Goal: Task Accomplishment & Management: Manage account settings

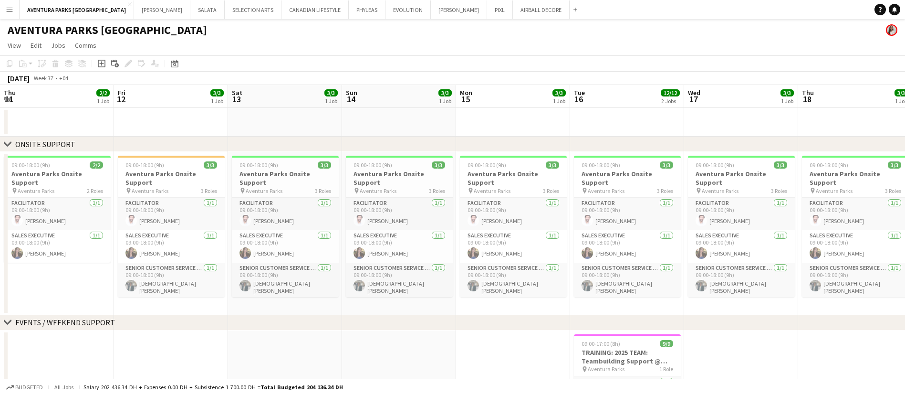
scroll to position [0, 279]
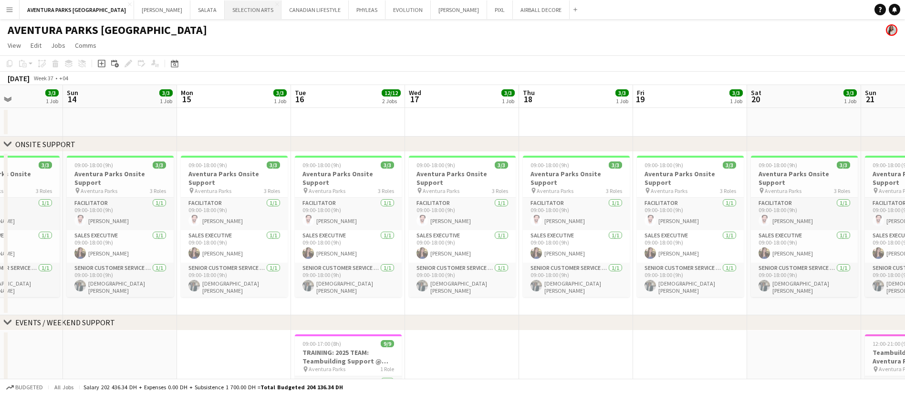
click at [225, 9] on button "SELECTION ARTS Close" at bounding box center [253, 9] width 57 height 19
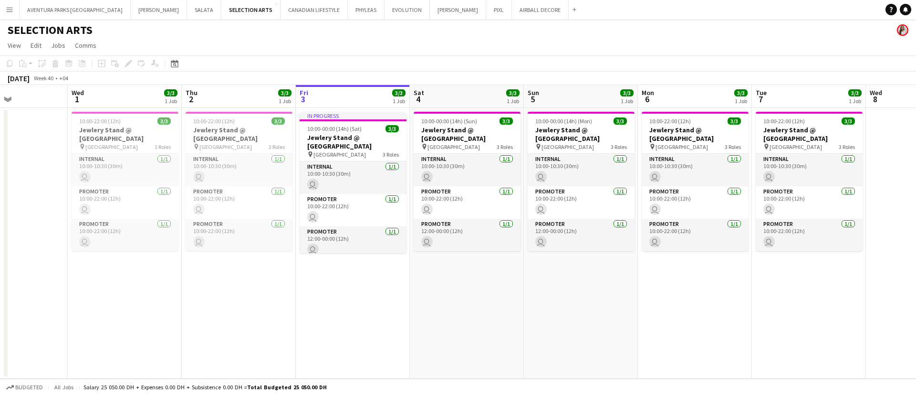
scroll to position [0, 273]
drag, startPoint x: 181, startPoint y: 319, endPoint x: 365, endPoint y: 320, distance: 183.2
click at [365, 320] on app-calendar-viewport "Sun 28 Mon 29 Tue 30 Wed 1 3/3 1 Job Thu 2 3/3 1 Job Fri 3 3/3 1 Job Sat 4 3/3 …" at bounding box center [458, 231] width 916 height 293
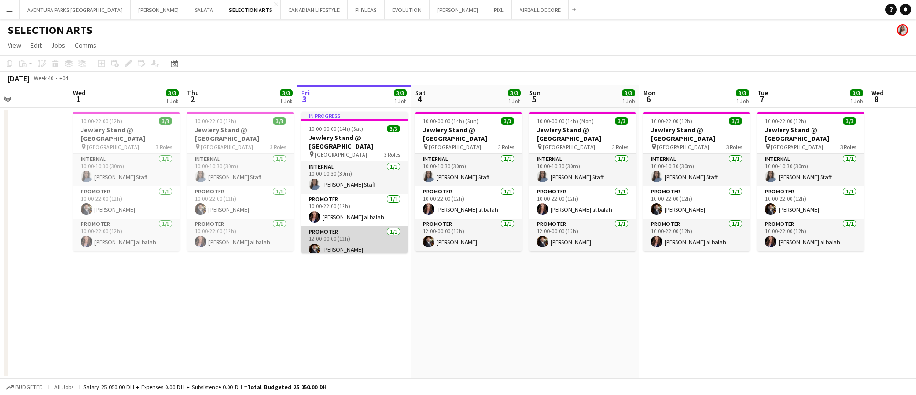
click at [351, 236] on app-card-role "Promoter [DATE] 12:00-00:00 (12h) [PERSON_NAME]" at bounding box center [354, 242] width 107 height 32
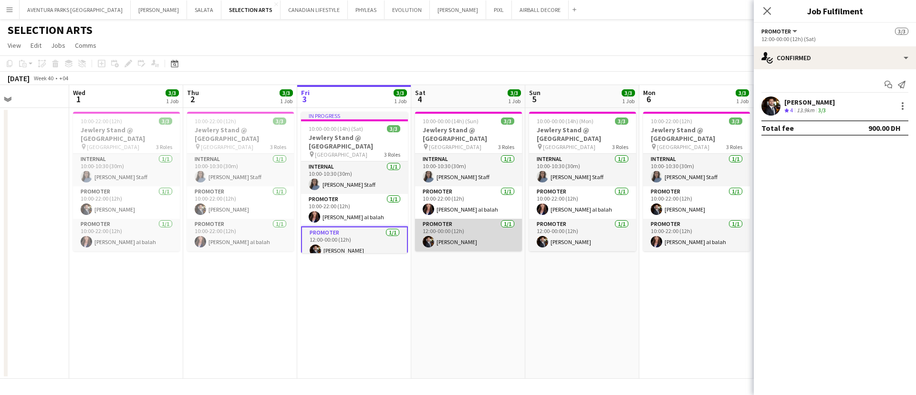
click at [474, 239] on app-card-role "Promoter [DATE] 12:00-00:00 (12h) [PERSON_NAME]" at bounding box center [468, 235] width 107 height 32
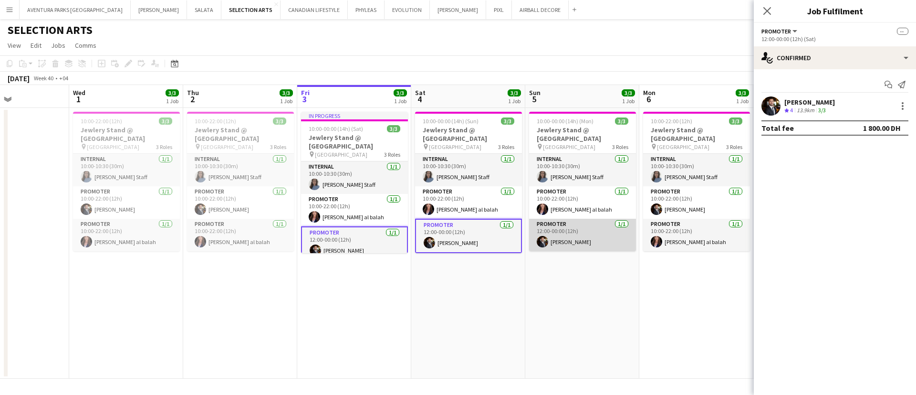
click at [590, 240] on app-card-role "Promoter [DATE] 12:00-00:00 (12h) [PERSON_NAME]" at bounding box center [582, 235] width 107 height 32
click at [789, 35] on div "12:00-00:00 (12h) (Sat)" at bounding box center [835, 38] width 147 height 7
click at [793, 28] on button "Promoter" at bounding box center [780, 31] width 37 height 7
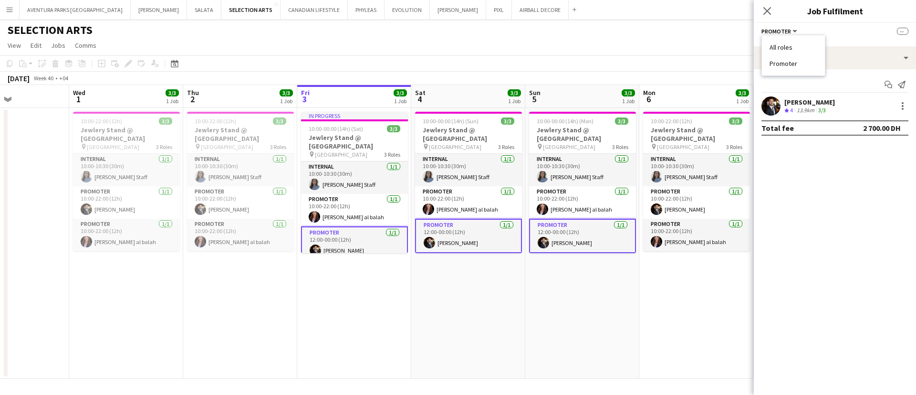
click at [846, 34] on div "Promoter All roles Promoter --" at bounding box center [835, 31] width 147 height 9
drag, startPoint x: 394, startPoint y: 306, endPoint x: 392, endPoint y: 300, distance: 6.9
click at [394, 305] on app-date-cell "In progress 10:00-00:00 (14h) (Sat) 3/3 Jewlery Stand @ [GEOGRAPHIC_DATA] pin […" at bounding box center [354, 243] width 114 height 271
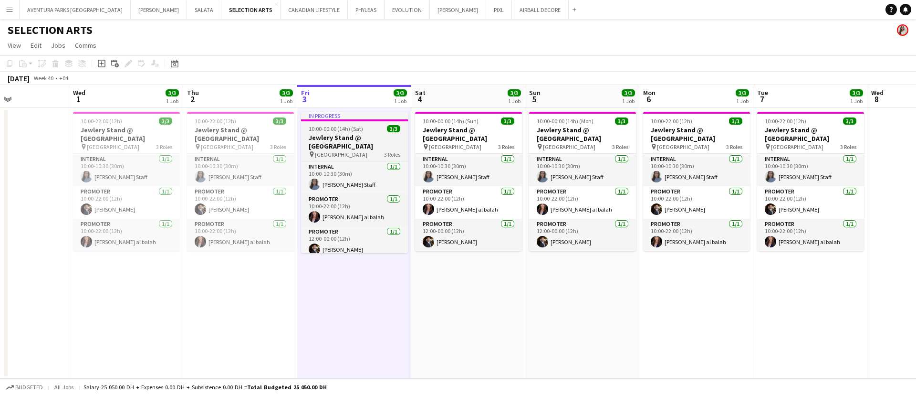
click at [348, 137] on h3 "Jewlery Stand @ [GEOGRAPHIC_DATA]" at bounding box center [354, 141] width 107 height 17
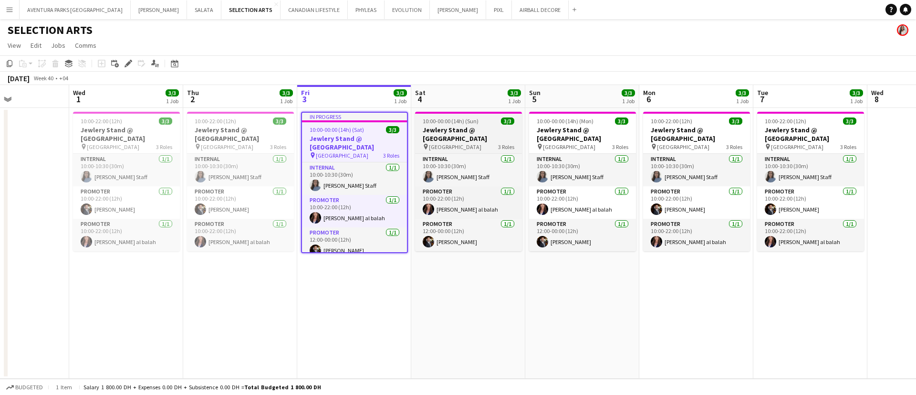
click at [428, 126] on h3 "Jewlery Stand @ [GEOGRAPHIC_DATA]" at bounding box center [468, 133] width 107 height 17
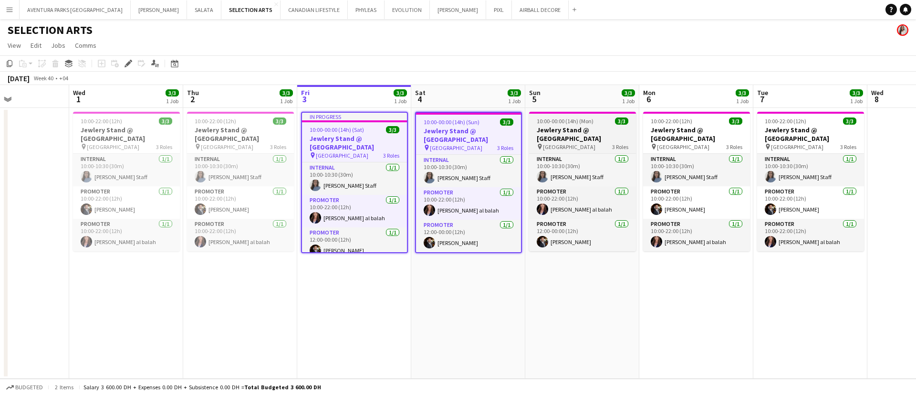
click at [603, 125] on app-job-card "10:00-00:00 (14h) (Mon) 3/3 Jewlery Stand @ [GEOGRAPHIC_DATA] pin [GEOGRAPHIC_D…" at bounding box center [582, 181] width 107 height 139
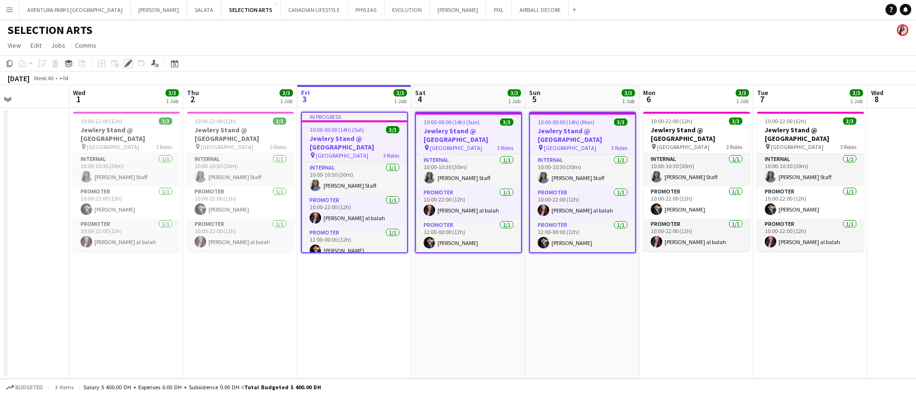
click at [126, 64] on icon at bounding box center [127, 63] width 5 height 5
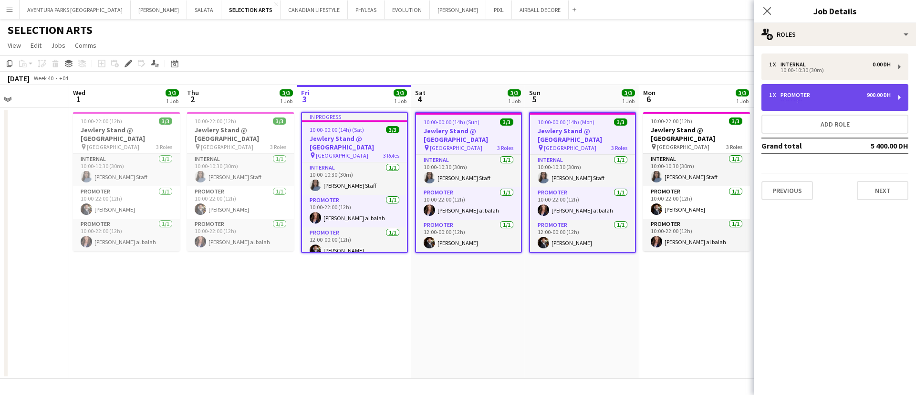
click at [856, 97] on div "1 x Promoter 900.00 DH" at bounding box center [830, 95] width 122 height 7
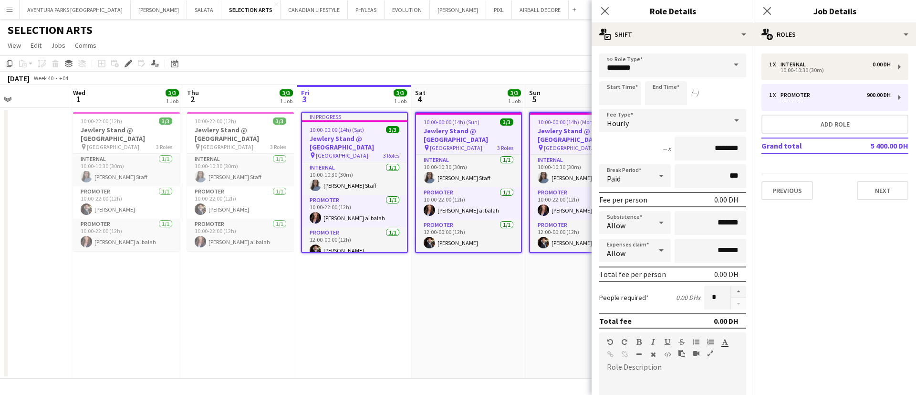
click at [458, 295] on app-date-cell "10:00-00:00 (14h) (Sun) 3/3 Jewlery Stand @ [GEOGRAPHIC_DATA] pin [GEOGRAPHIC_D…" at bounding box center [468, 243] width 114 height 271
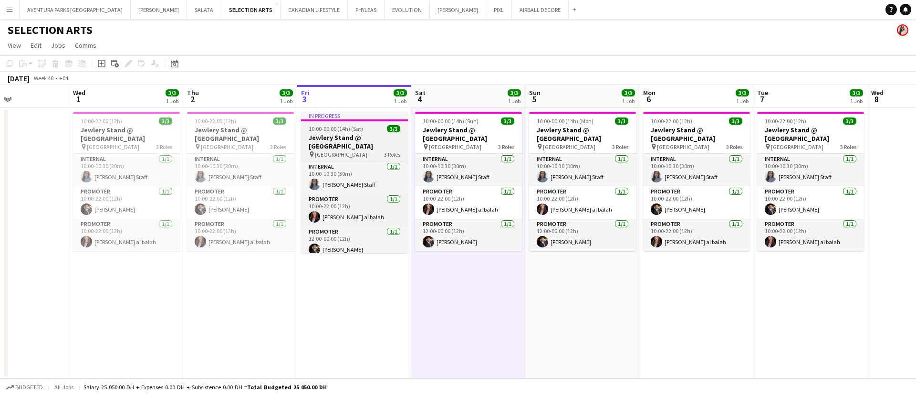
click at [369, 140] on h3 "Jewlery Stand @ [GEOGRAPHIC_DATA]" at bounding box center [354, 141] width 107 height 17
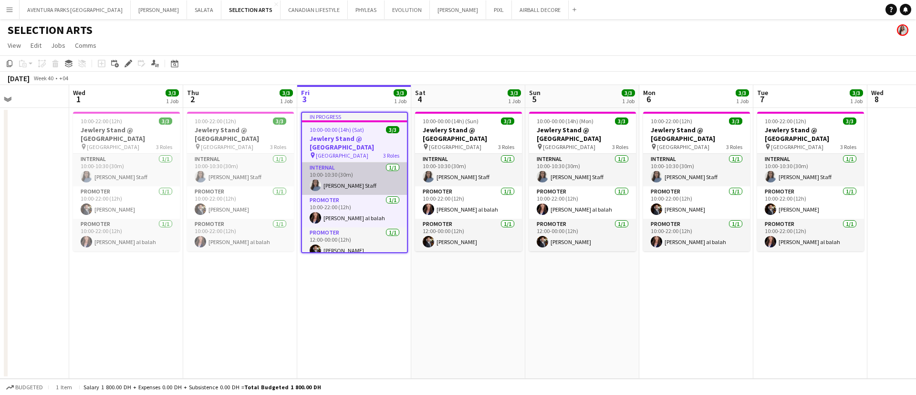
click at [346, 193] on app-card-role "Internal [DATE] 10:00-10:30 (30m) [PERSON_NAME] Staff" at bounding box center [354, 178] width 105 height 32
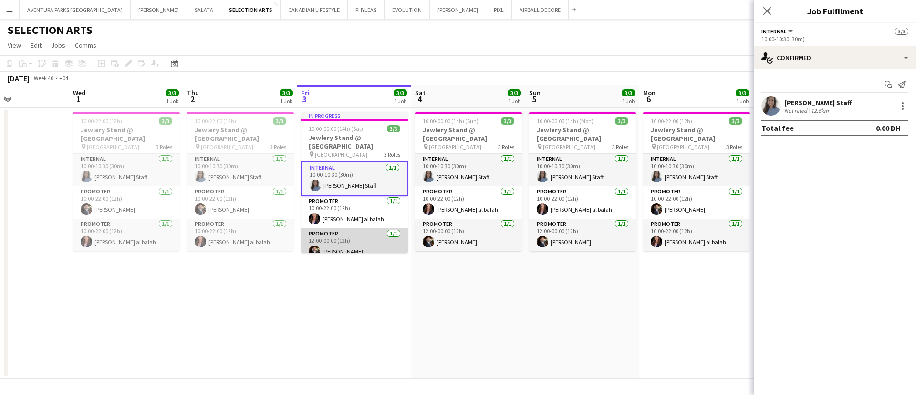
click at [354, 244] on app-card-role "Promoter [DATE] 12:00-00:00 (12h) [PERSON_NAME]" at bounding box center [354, 244] width 107 height 32
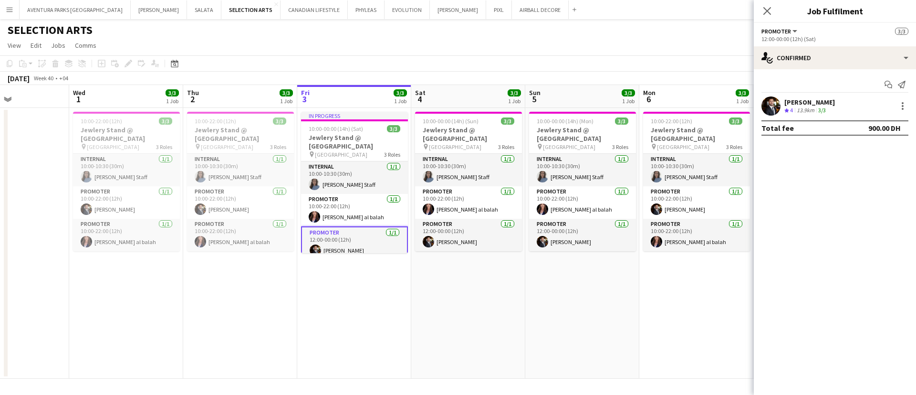
click at [792, 33] on button "Promoter" at bounding box center [780, 31] width 37 height 7
click at [867, 203] on mat-expansion-panel "check Confirmed Start chat Send notification [PERSON_NAME] Crew rating 4 13.9km…" at bounding box center [835, 231] width 162 height 325
click at [349, 238] on app-card-role "Promoter [DATE] 12:00-00:00 (12h) [PERSON_NAME]" at bounding box center [354, 243] width 107 height 34
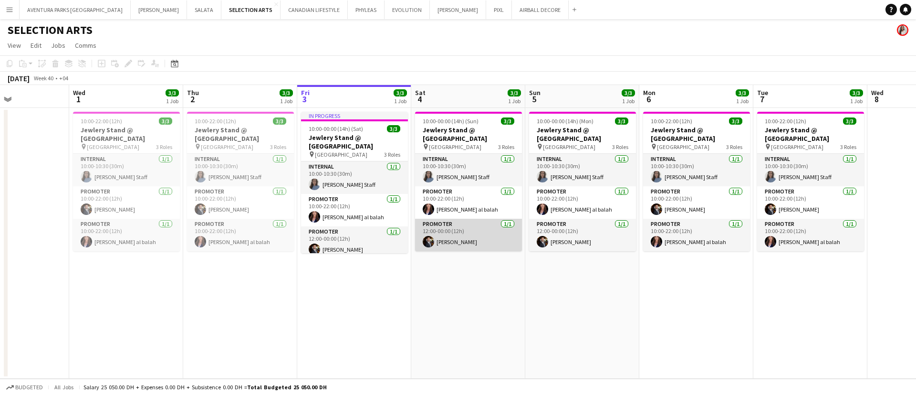
click at [451, 236] on app-card-role "Promoter [DATE] 12:00-00:00 (12h) [PERSON_NAME]" at bounding box center [468, 235] width 107 height 32
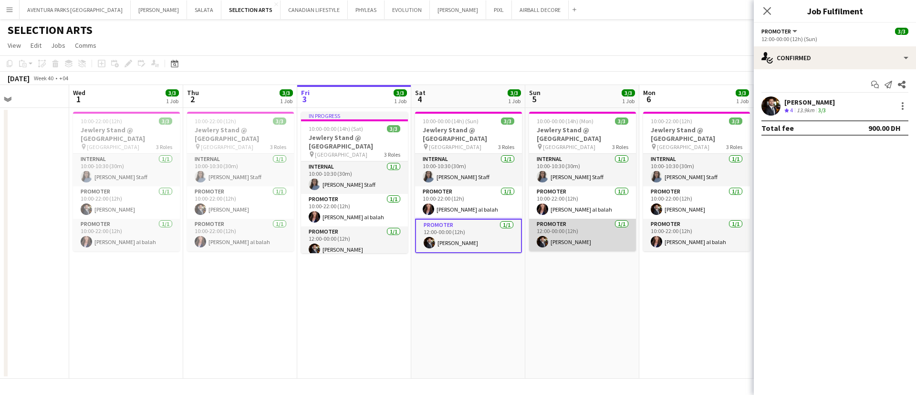
click at [591, 233] on app-card-role "Promoter [DATE] 12:00-00:00 (12h) [PERSON_NAME]" at bounding box center [582, 235] width 107 height 32
click at [790, 30] on button "Promoter" at bounding box center [780, 31] width 37 height 7
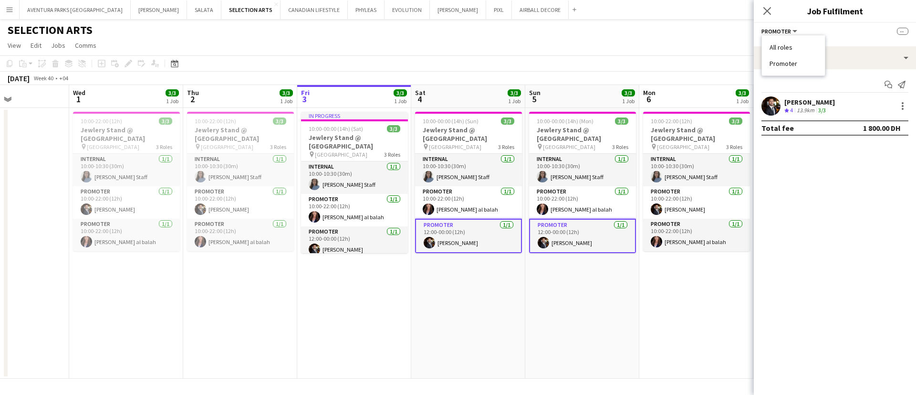
click at [780, 43] on li "All roles" at bounding box center [794, 47] width 48 height 9
click at [777, 33] on span "All roles" at bounding box center [775, 31] width 27 height 7
click at [838, 211] on mat-expansion-panel "check Confirmed Send notification Start chat [PERSON_NAME] Crew rating 4 13.9km…" at bounding box center [835, 231] width 162 height 325
click at [356, 241] on app-card-role "Promoter [DATE] 12:00-00:00 (12h) [PERSON_NAME]" at bounding box center [354, 242] width 107 height 32
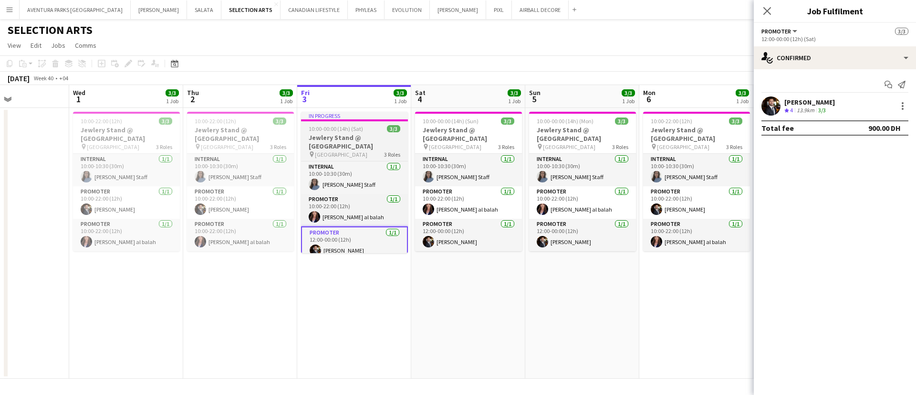
click at [358, 129] on span "10:00-00:00 (14h) (Sat)" at bounding box center [336, 128] width 54 height 7
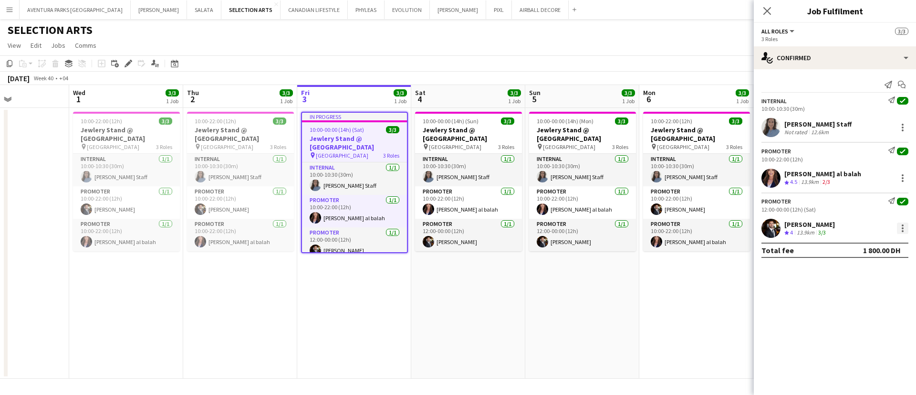
click at [903, 223] on div at bounding box center [902, 227] width 11 height 11
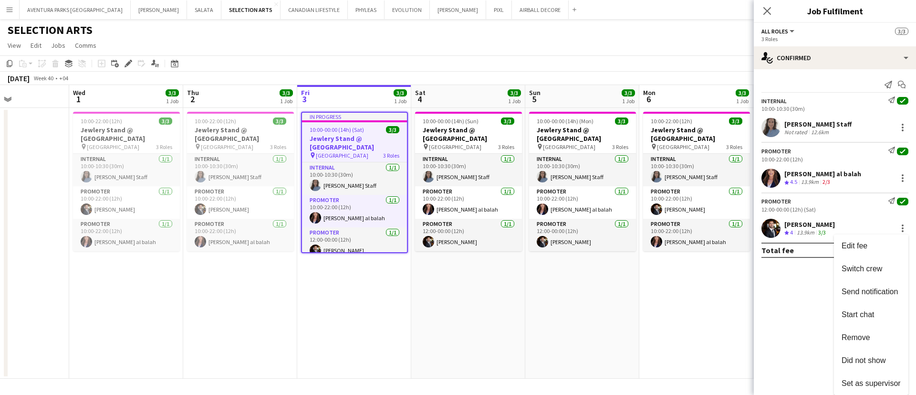
click at [494, 307] on div at bounding box center [458, 197] width 916 height 395
click at [450, 298] on app-date-cell "10:00-00:00 (14h) (Sun) 3/3 Jewlery Stand @ [GEOGRAPHIC_DATA] pin [GEOGRAPHIC_D…" at bounding box center [468, 243] width 114 height 271
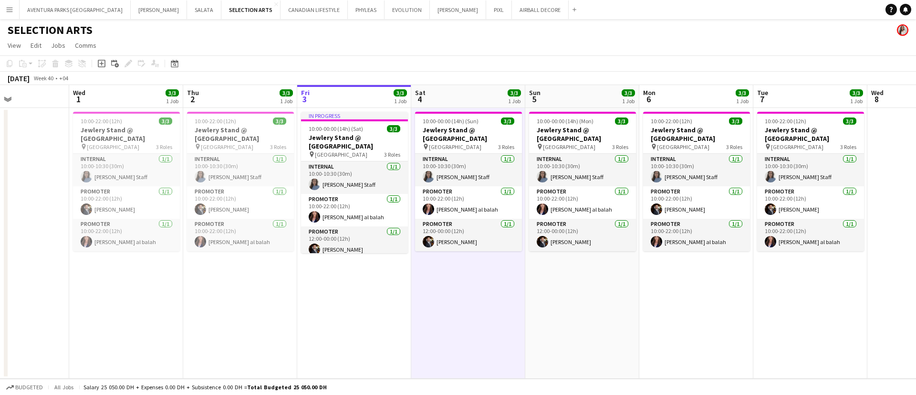
scroll to position [6, 0]
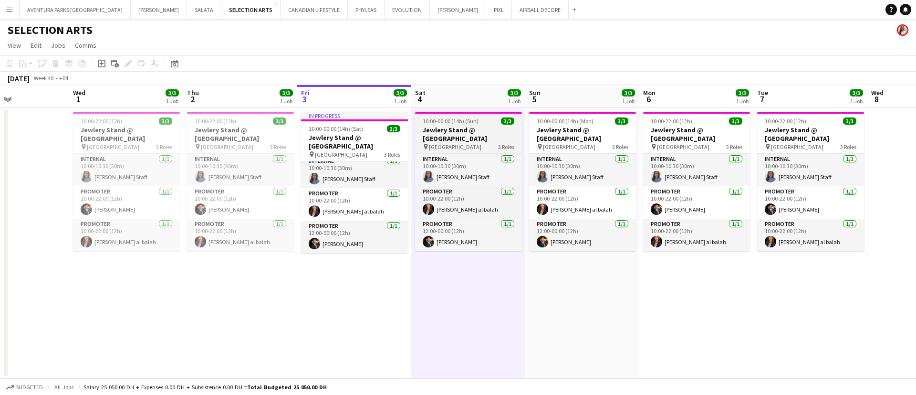
click at [475, 121] on span "10:00-00:00 (14h) (Sun)" at bounding box center [451, 120] width 56 height 7
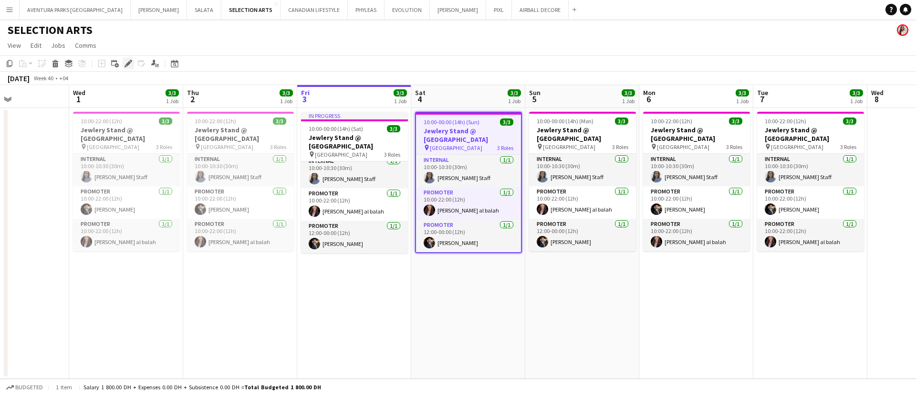
click at [126, 60] on icon "Edit" at bounding box center [129, 64] width 8 height 8
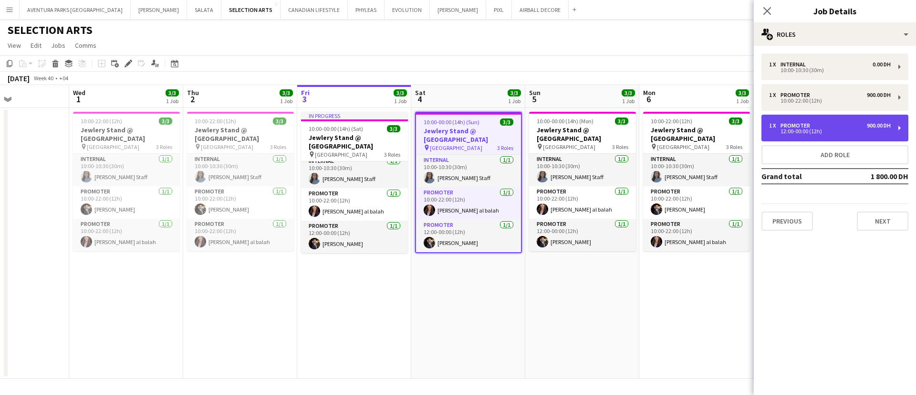
click at [832, 124] on div "1 x Promoter 900.00 DH" at bounding box center [830, 125] width 122 height 7
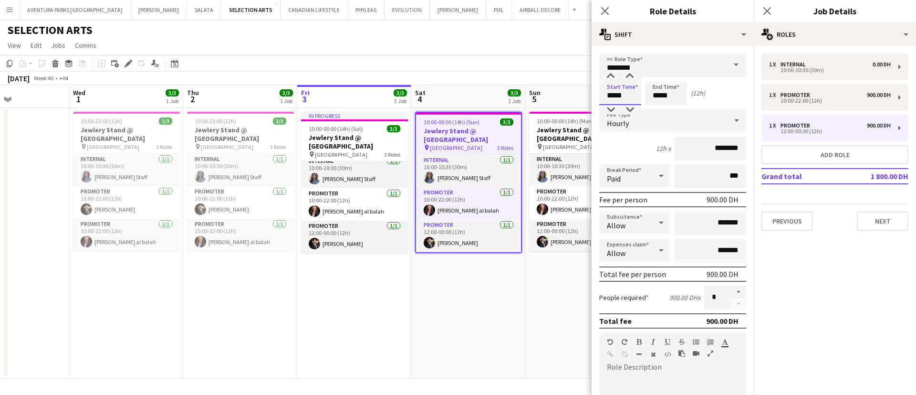
click at [619, 99] on input "*****" at bounding box center [620, 93] width 42 height 24
type input "*****"
click at [611, 108] on div at bounding box center [610, 110] width 19 height 10
click at [653, 94] on input "*****" at bounding box center [666, 93] width 42 height 24
type input "*****"
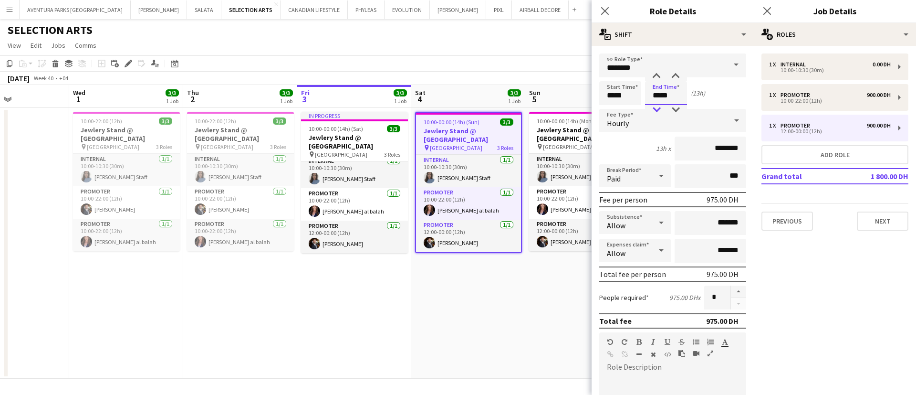
click at [657, 107] on div at bounding box center [656, 110] width 19 height 10
click at [545, 75] on div "[DATE] Week 40 • +04" at bounding box center [458, 78] width 916 height 13
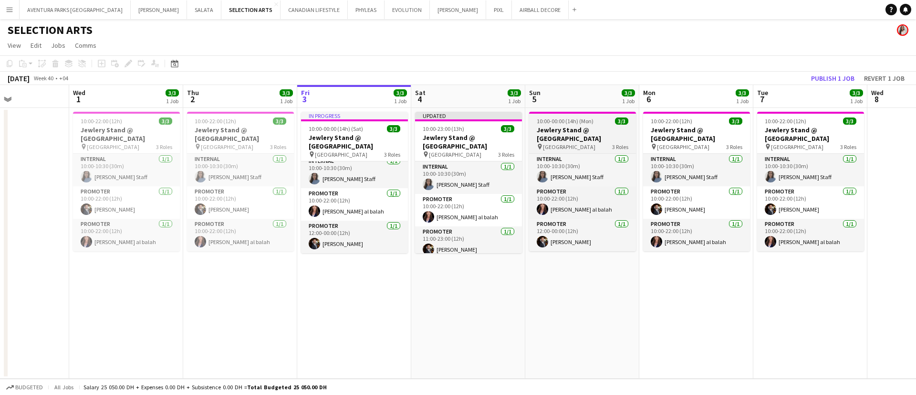
click at [562, 134] on h3 "Jewlery Stand @ [GEOGRAPHIC_DATA]" at bounding box center [582, 133] width 107 height 17
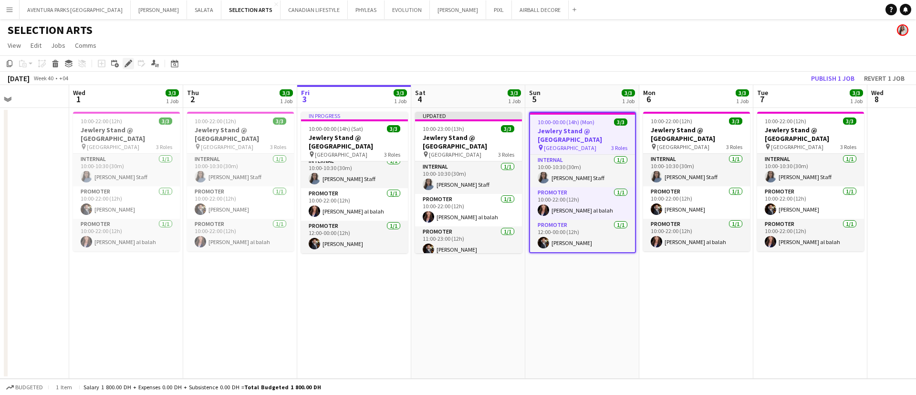
click at [128, 65] on icon "Edit" at bounding box center [129, 64] width 8 height 8
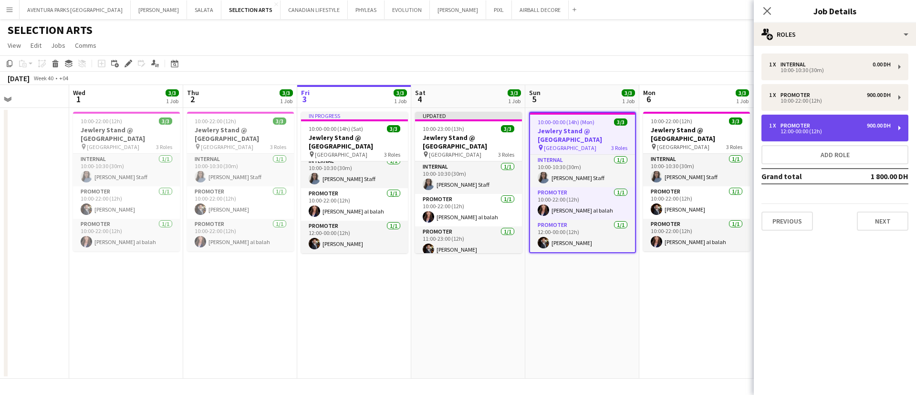
click at [833, 128] on div "1 x Promoter 900.00 DH" at bounding box center [830, 125] width 122 height 7
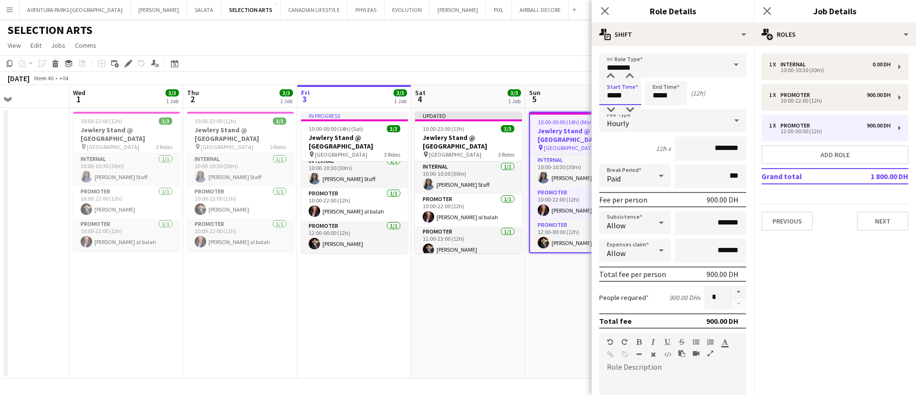
click at [610, 89] on input "*****" at bounding box center [620, 93] width 42 height 24
type input "*****"
click at [613, 107] on div at bounding box center [610, 110] width 19 height 10
click at [656, 98] on input "*****" at bounding box center [666, 93] width 42 height 24
type input "*****"
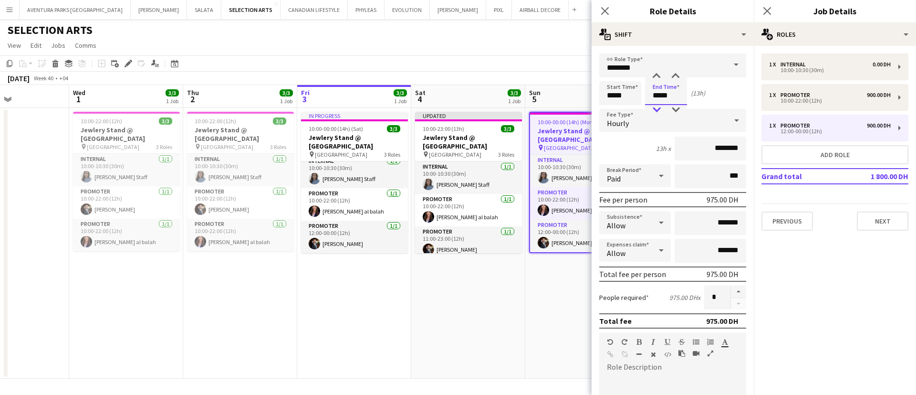
click at [662, 108] on div at bounding box center [656, 110] width 19 height 10
click at [568, 290] on app-date-cell "10:00-00:00 (14h) (Mon) 3/3 Jewlery Stand @ [GEOGRAPHIC_DATA] pin [GEOGRAPHIC_D…" at bounding box center [582, 243] width 114 height 271
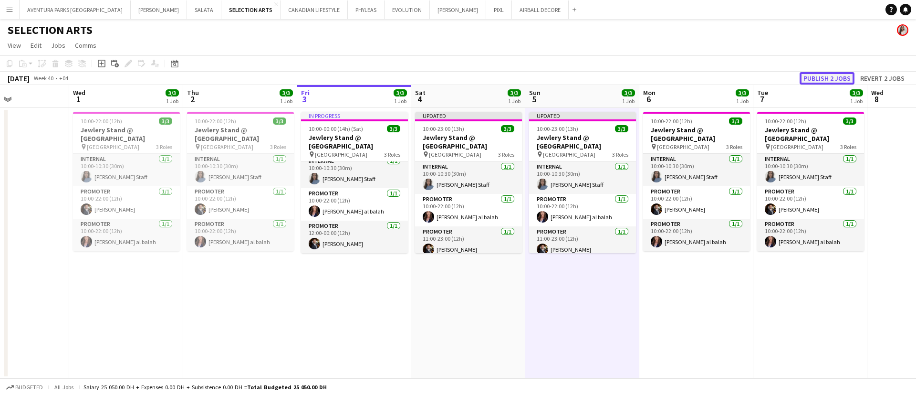
click at [814, 77] on button "Publish 2 jobs" at bounding box center [827, 78] width 55 height 12
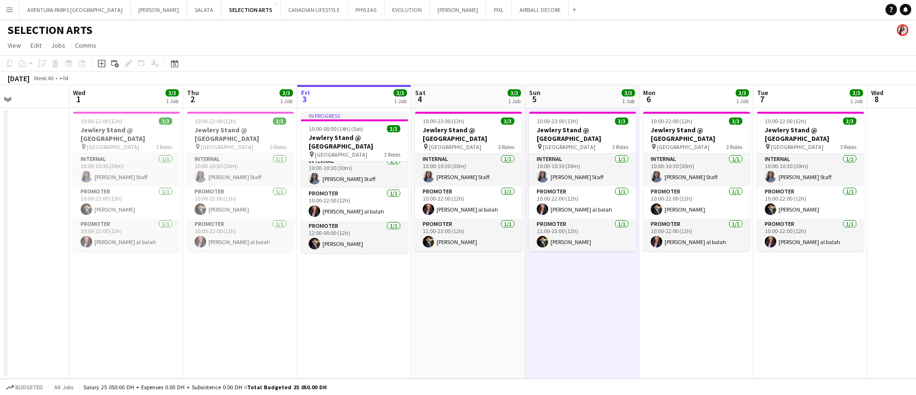
click at [756, 24] on div "SELECTION ARTS" at bounding box center [458, 28] width 916 height 18
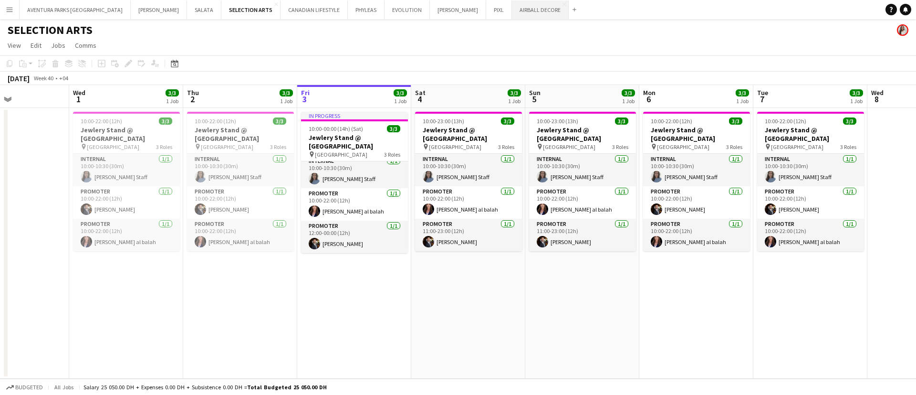
click at [512, 9] on button "AIRBALL DECORE Close" at bounding box center [540, 9] width 57 height 19
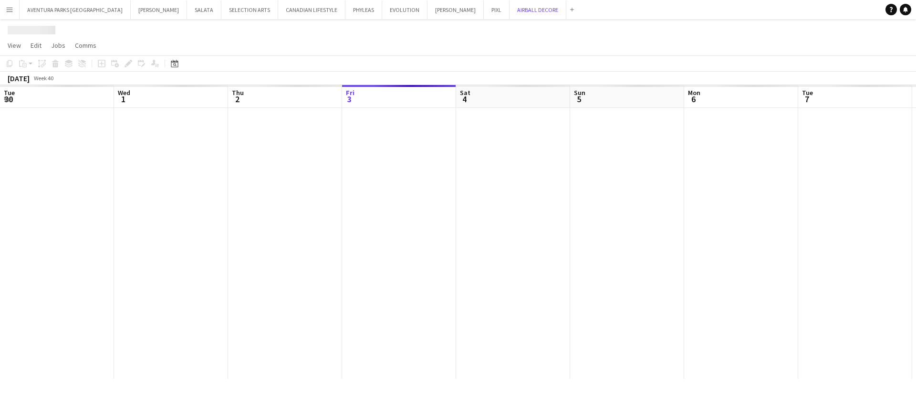
scroll to position [0, 228]
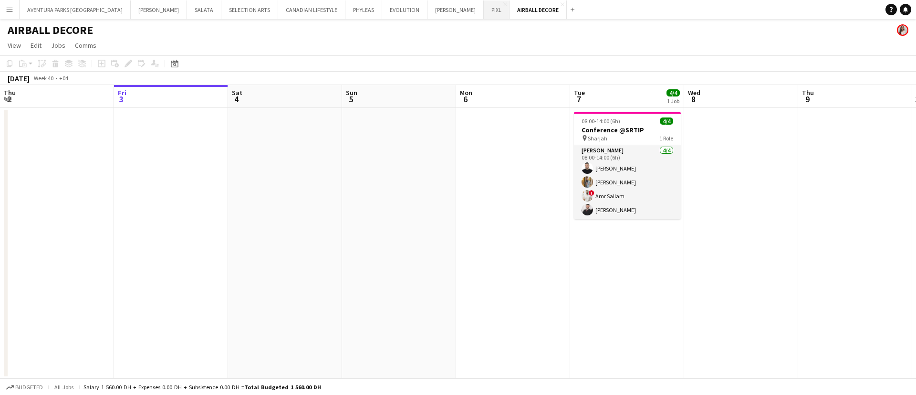
click at [484, 7] on button "PIXL Close" at bounding box center [497, 9] width 26 height 19
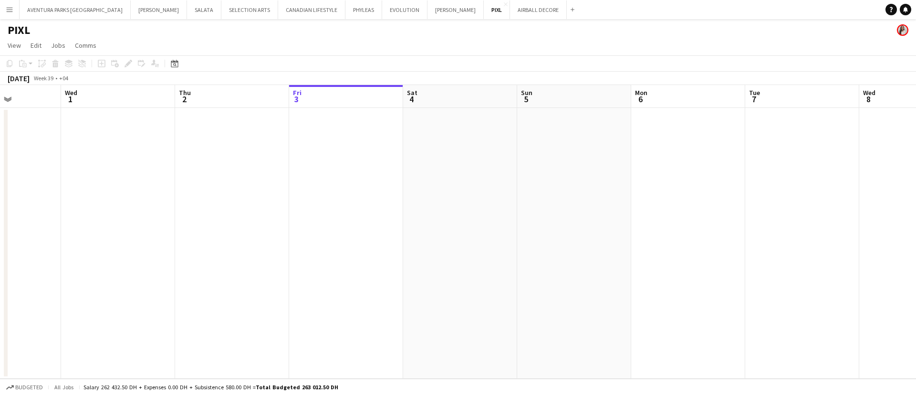
scroll to position [0, 275]
drag, startPoint x: 275, startPoint y: 227, endPoint x: 0, endPoint y: 246, distance: 275.9
click at [0, 246] on app-calendar-viewport "Thu 2 Fri 3 Sat 4 Sun 5 Mon 6 Tue 7 Wed 8 Thu 9 Fri 10 Sat 11 Sun 12 Mon 13 Tue…" at bounding box center [458, 231] width 916 height 293
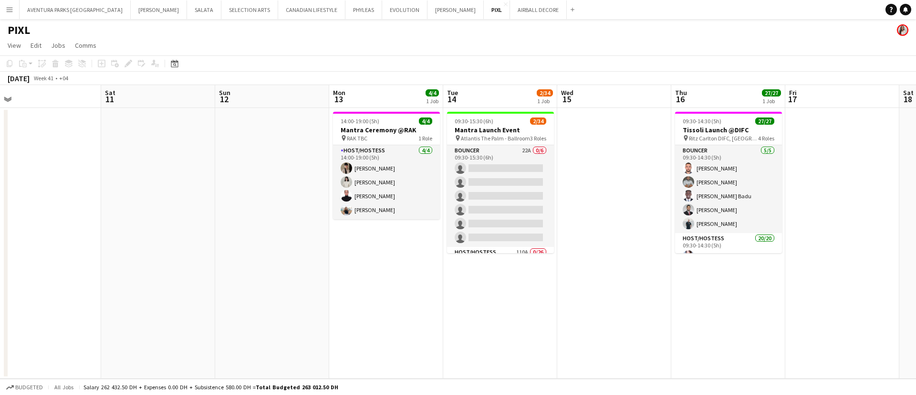
scroll to position [0, 364]
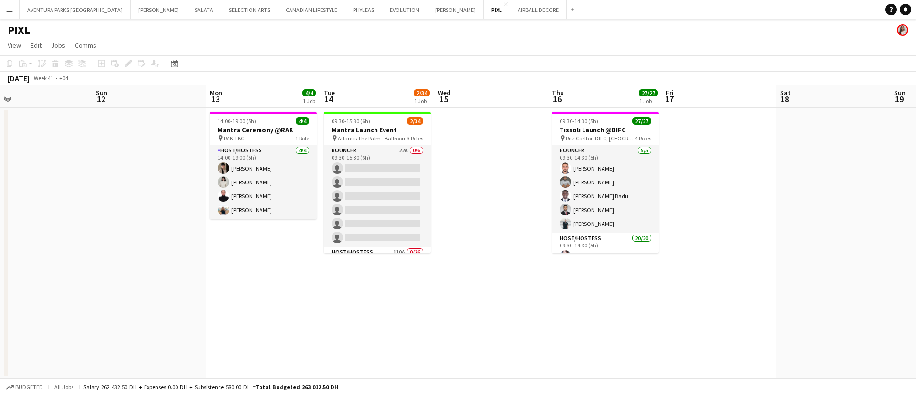
drag, startPoint x: 773, startPoint y: 212, endPoint x: 0, endPoint y: 217, distance: 773.0
click at [0, 217] on app-calendar-viewport "Wed 8 Thu 9 Fri 10 Sat 11 Sun 12 Mon 13 4/4 1 Job Tue 14 2/34 1 Job Wed 15 Thu …" at bounding box center [458, 231] width 916 height 293
click at [345, 11] on button "PHYLEAS Close" at bounding box center [363, 9] width 37 height 19
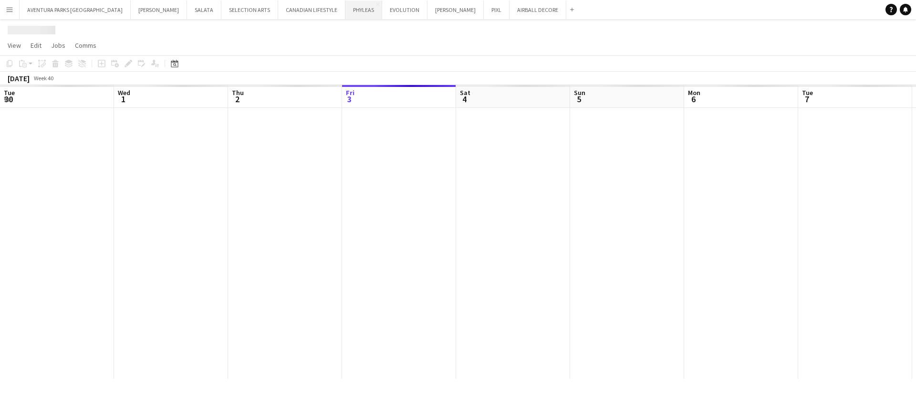
scroll to position [0, 228]
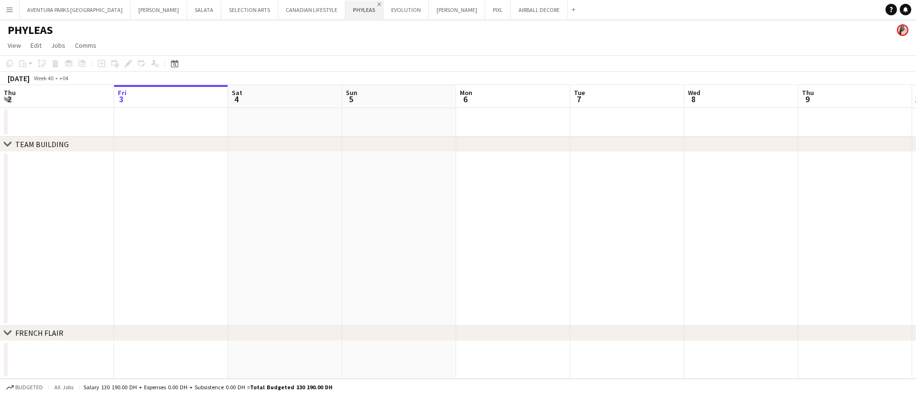
click at [377, 3] on app-icon "Close" at bounding box center [379, 4] width 4 height 4
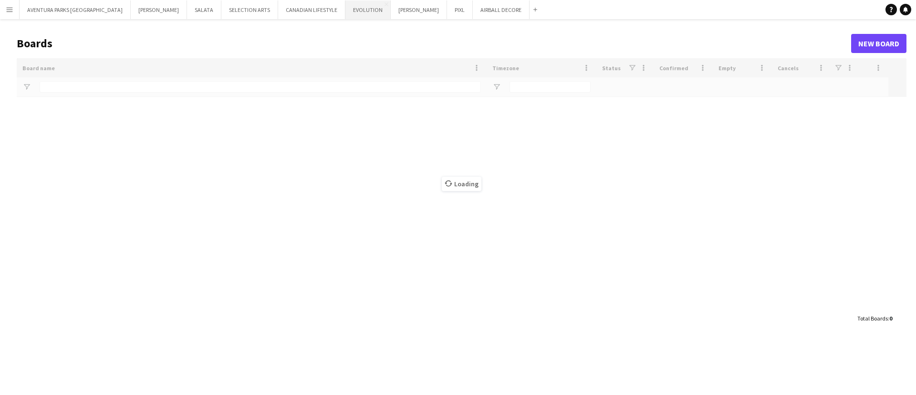
click at [345, 11] on button "EVOLUTION Close" at bounding box center [367, 9] width 45 height 19
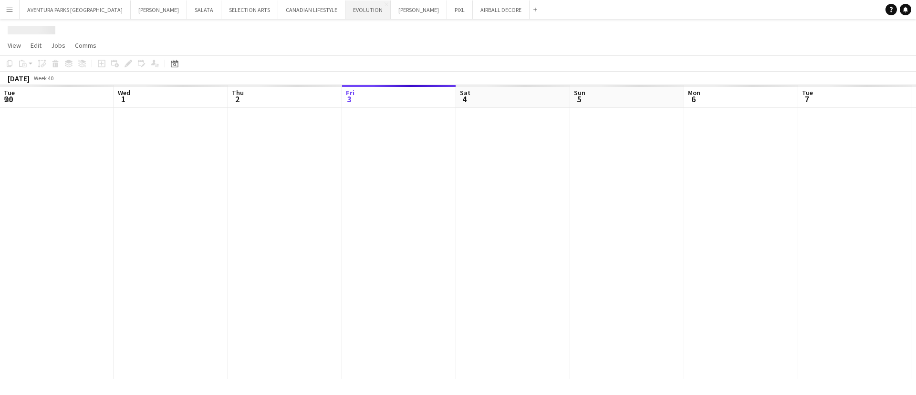
scroll to position [0, 228]
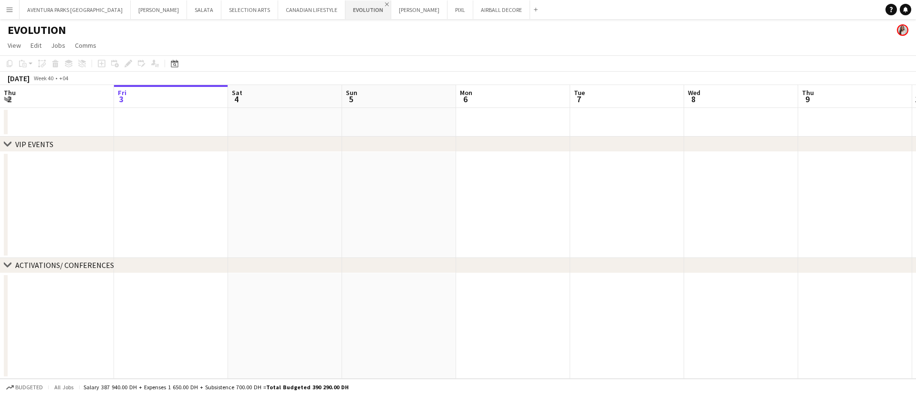
click at [385, 3] on app-icon "Close" at bounding box center [387, 4] width 4 height 4
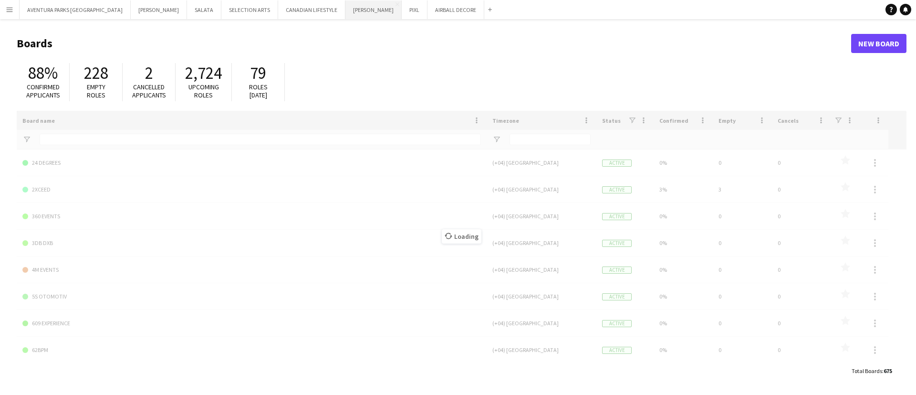
click at [345, 7] on button "[PERSON_NAME] Close" at bounding box center [373, 9] width 56 height 19
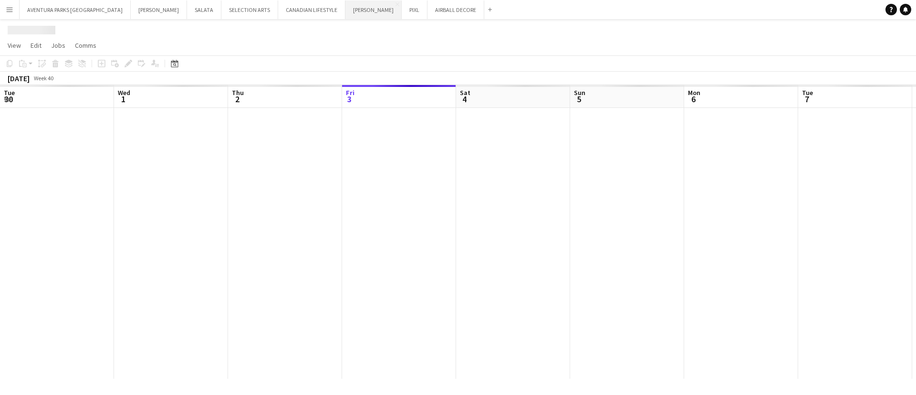
scroll to position [0, 228]
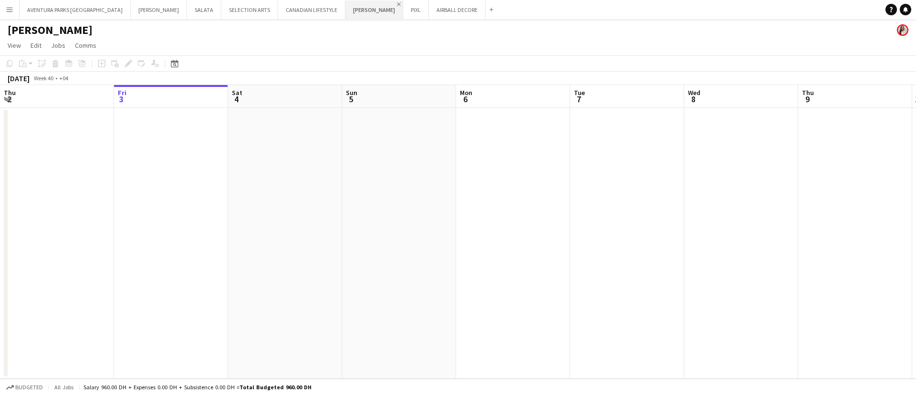
click at [397, 2] on app-icon "Close" at bounding box center [399, 4] width 4 height 4
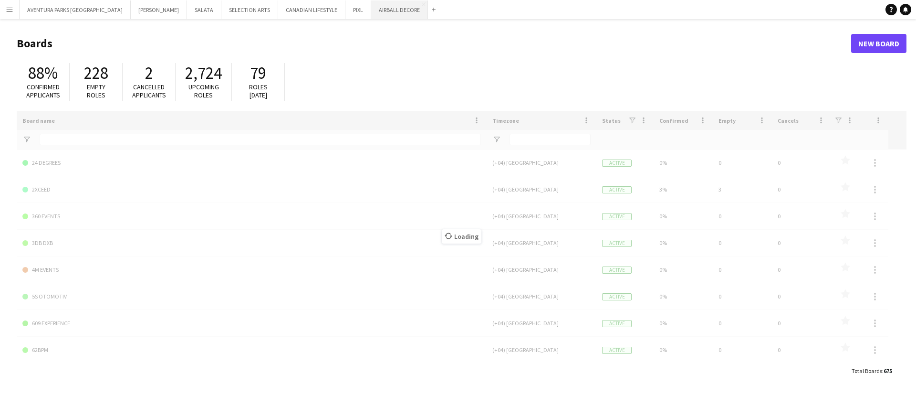
click at [371, 13] on button "AIRBALL DECORE Close" at bounding box center [399, 9] width 57 height 19
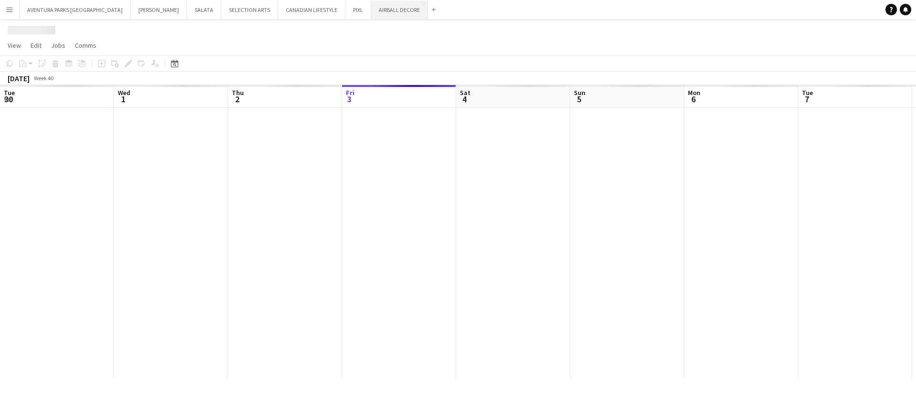
scroll to position [0, 228]
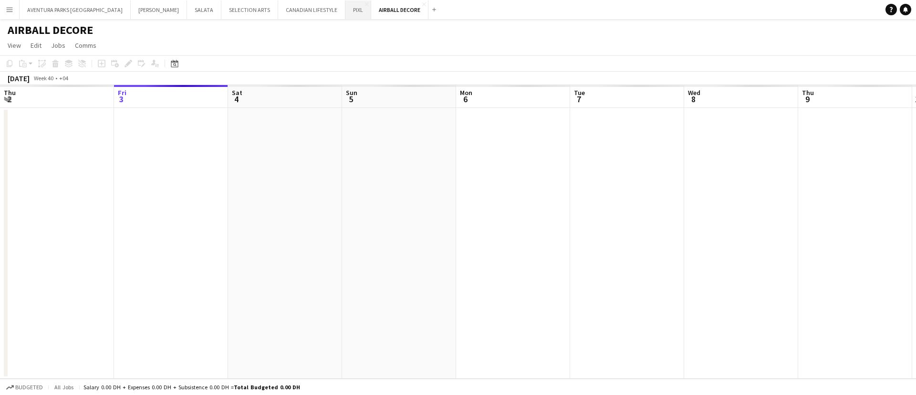
click at [345, 10] on button "PIXL Close" at bounding box center [358, 9] width 26 height 19
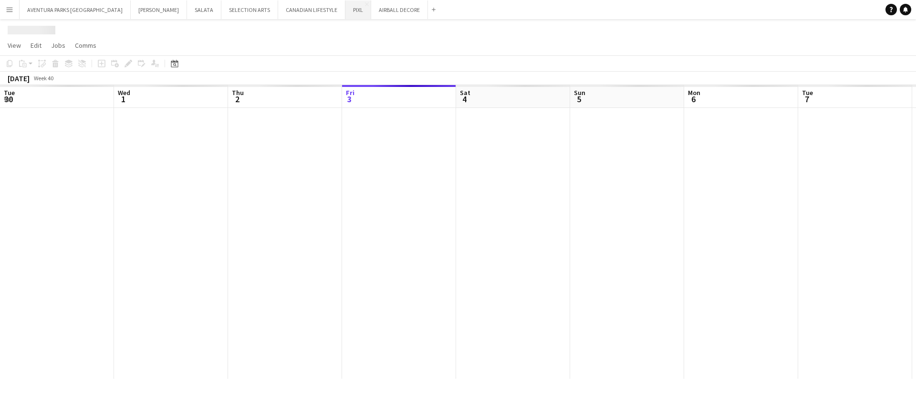
scroll to position [0, 228]
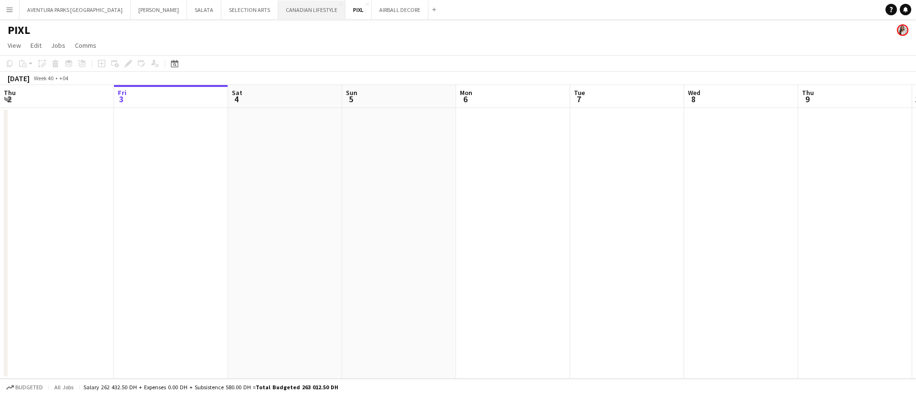
click at [278, 12] on button "CANADIAN LIFESTYLE Close" at bounding box center [311, 9] width 67 height 19
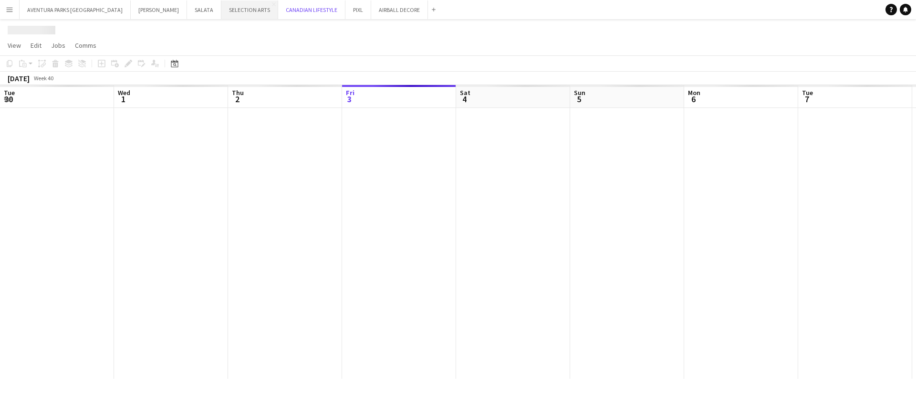
scroll to position [0, 228]
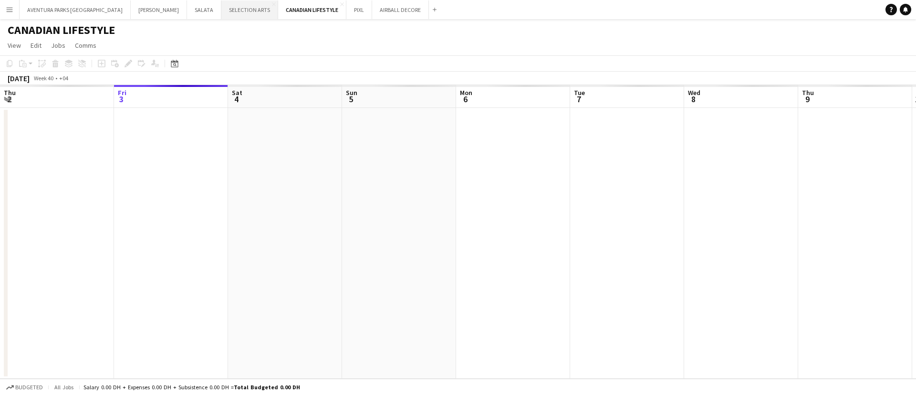
click at [221, 13] on button "SELECTION ARTS Close" at bounding box center [249, 9] width 57 height 19
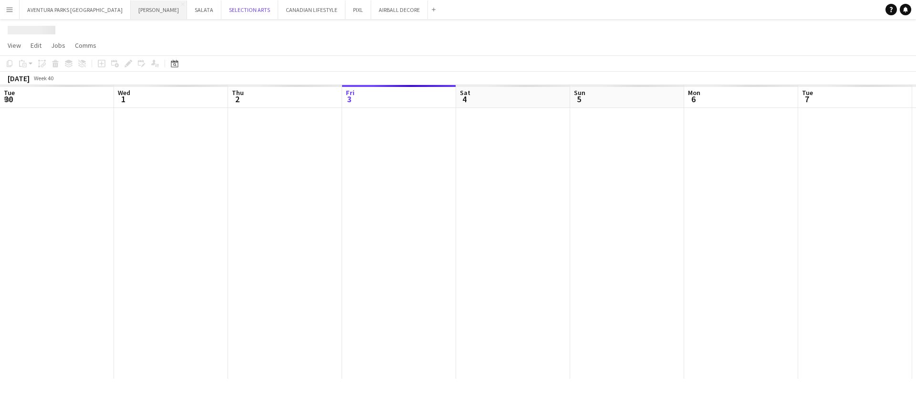
scroll to position [0, 228]
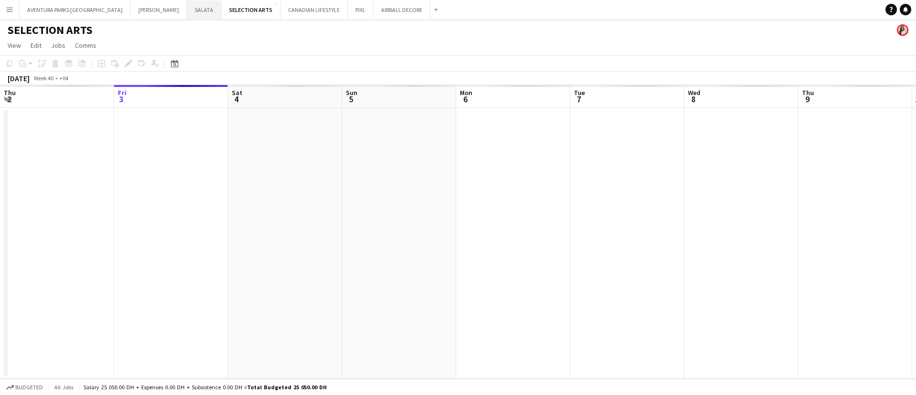
click at [187, 14] on button "[PERSON_NAME] Close" at bounding box center [204, 9] width 34 height 19
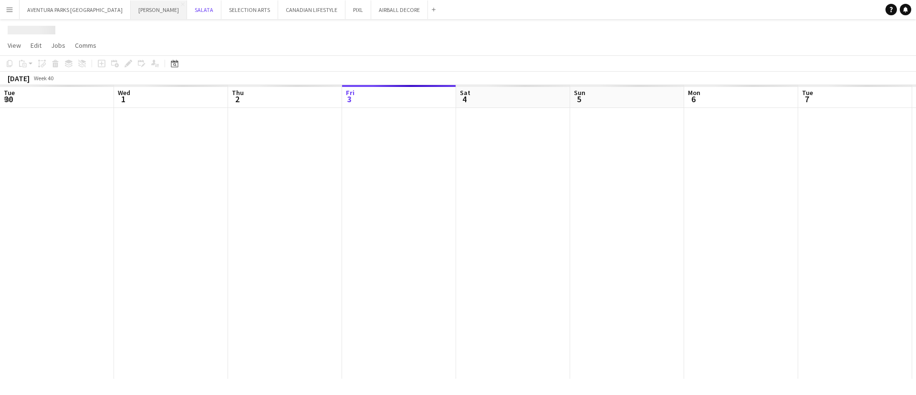
scroll to position [0, 228]
click at [131, 10] on button "[PERSON_NAME] Close" at bounding box center [159, 9] width 56 height 19
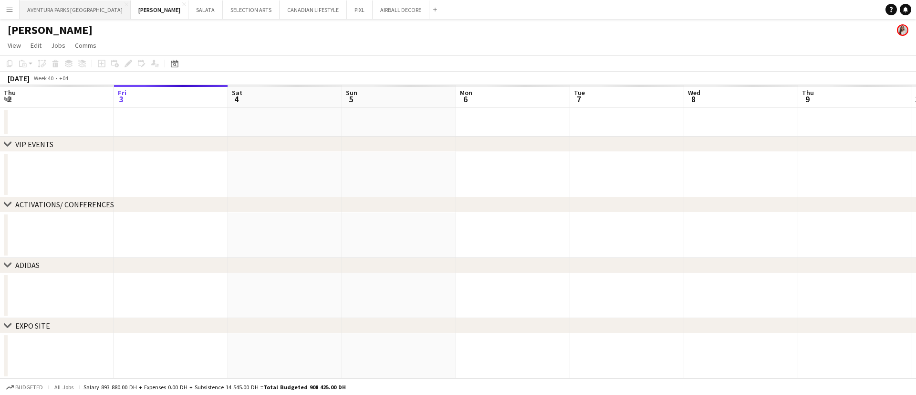
click at [52, 5] on button "AVENTURA PARKS DUBAI Close" at bounding box center [75, 9] width 111 height 19
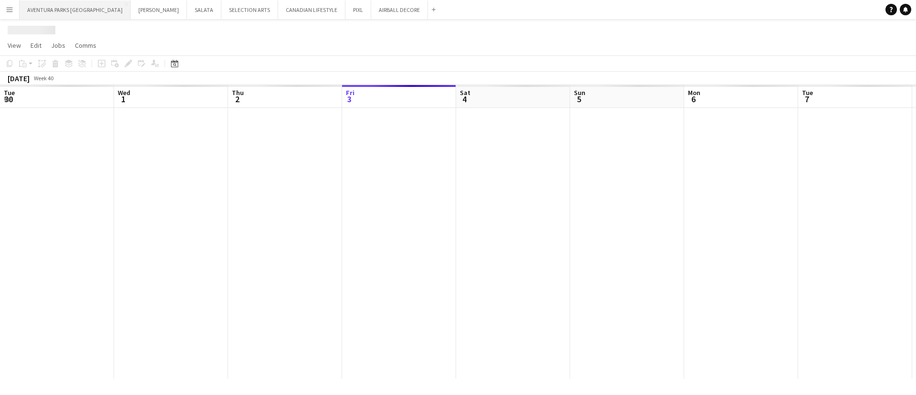
scroll to position [0, 228]
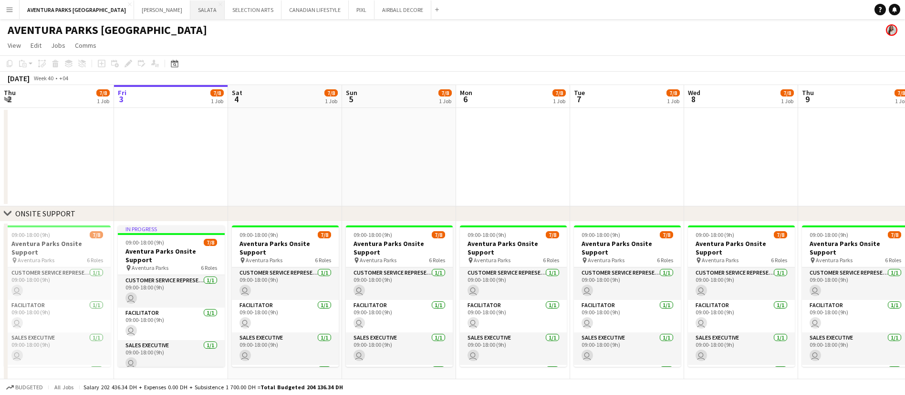
click at [190, 7] on button "[PERSON_NAME] Close" at bounding box center [207, 9] width 34 height 19
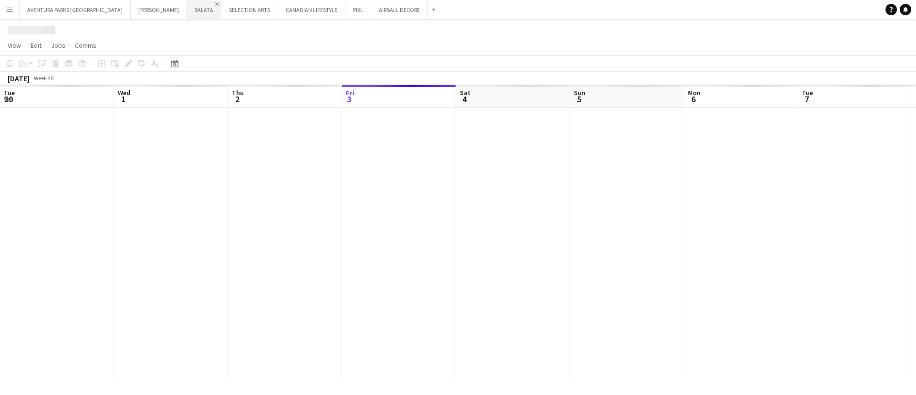
scroll to position [0, 228]
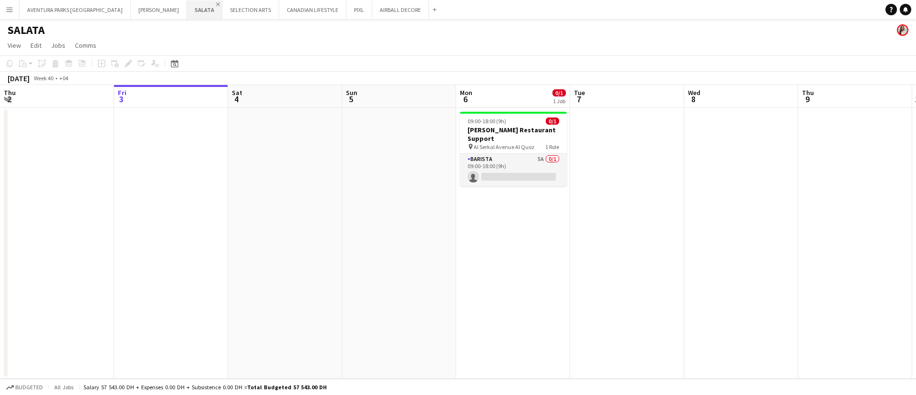
click at [216, 2] on app-icon "Close" at bounding box center [218, 4] width 4 height 4
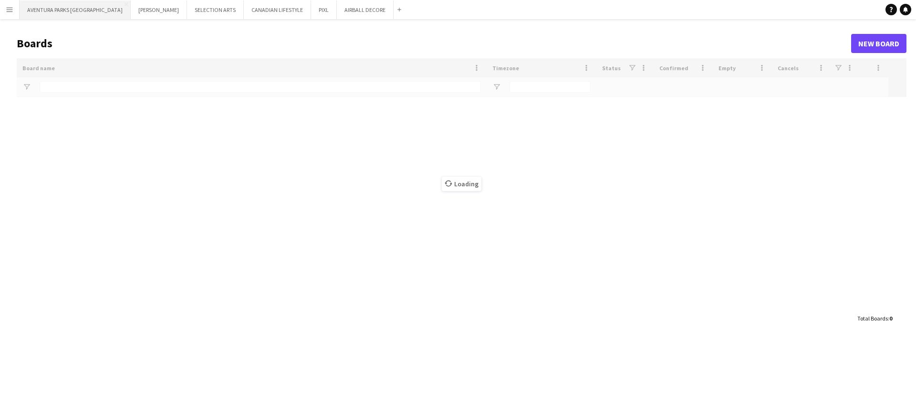
click at [52, 9] on button "AVENTURA PARKS DUBAI Close" at bounding box center [75, 9] width 111 height 19
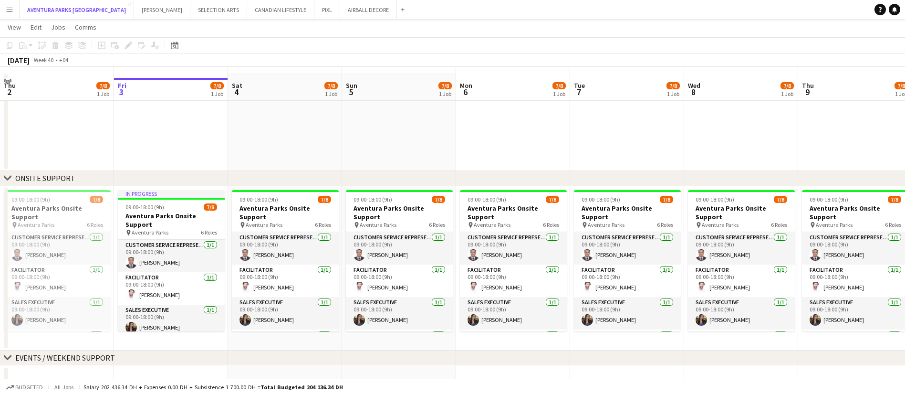
scroll to position [50, 0]
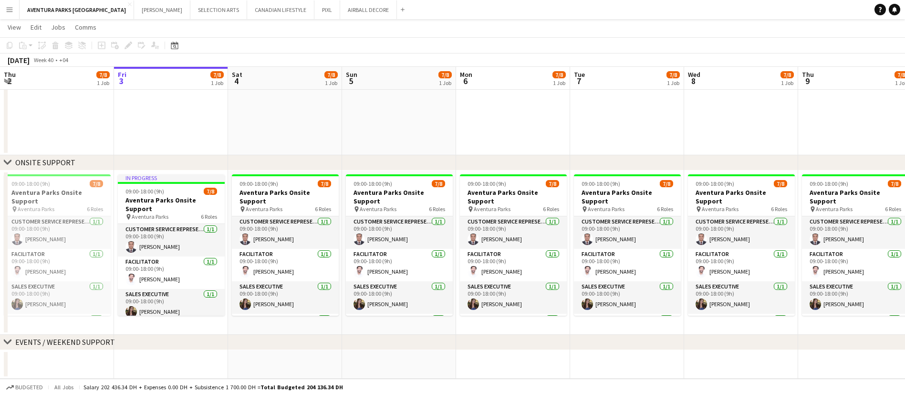
drag, startPoint x: 754, startPoint y: 349, endPoint x: 137, endPoint y: 374, distance: 617.9
click at [137, 374] on div "chevron-right ONSITE SUPPORT chevron-right EVENTS / WEEKEND SUPPORT Tue 30 3/3 …" at bounding box center [452, 182] width 905 height 391
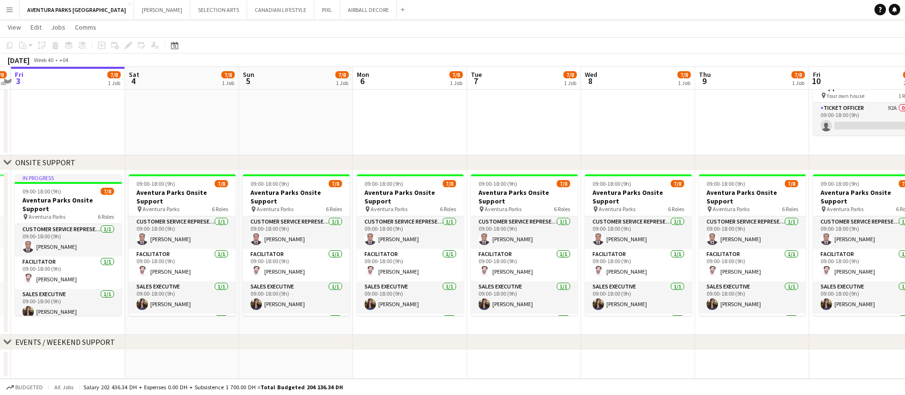
drag, startPoint x: 478, startPoint y: 375, endPoint x: 145, endPoint y: 344, distance: 334.9
click at [145, 344] on div "chevron-right ONSITE SUPPORT chevron-right EVENTS / WEEKEND SUPPORT Tue 30 3/3 …" at bounding box center [452, 182] width 905 height 391
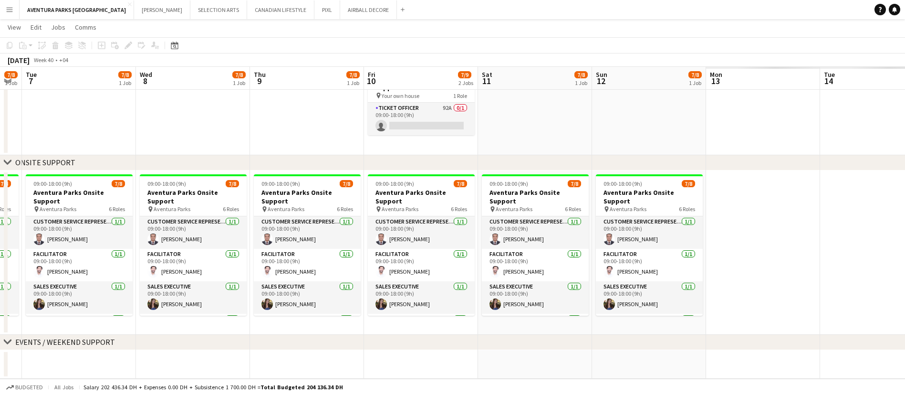
drag, startPoint x: 291, startPoint y: 219, endPoint x: 237, endPoint y: 223, distance: 54.0
click at [237, 223] on app-calendar-viewport "Sat 4 7/8 1 Job Sun 5 7/8 1 Job Mon 6 7/8 1 Job Tue 7 7/8 1 Job Wed 8 7/8 1 Job…" at bounding box center [452, 182] width 905 height 391
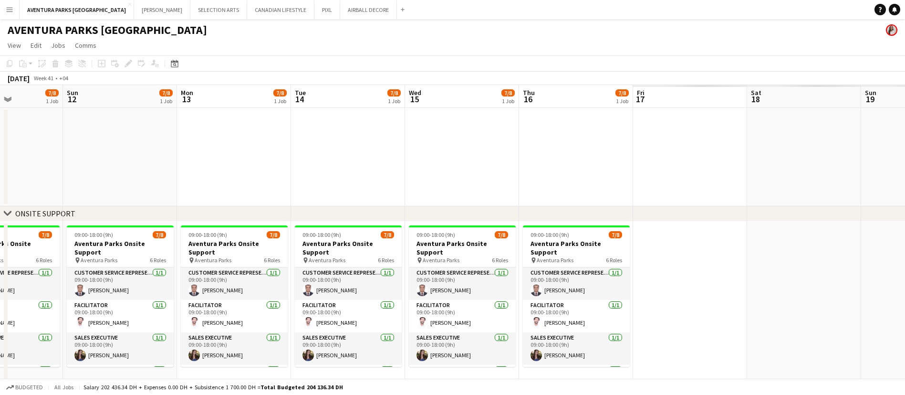
scroll to position [0, 345]
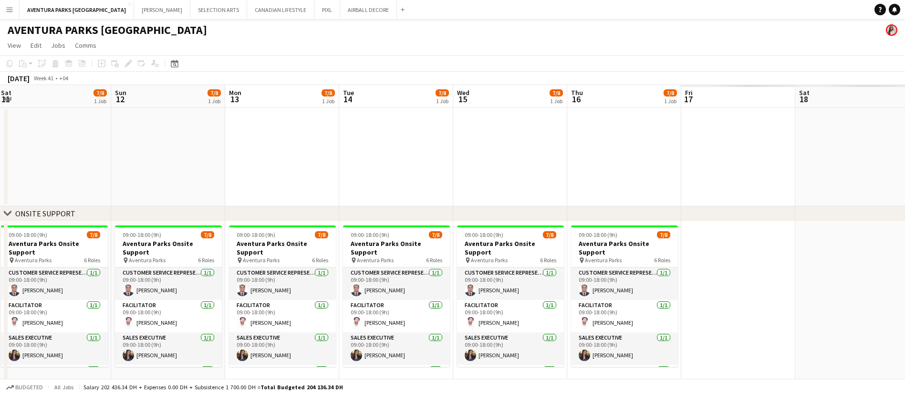
drag, startPoint x: 804, startPoint y: 274, endPoint x: 229, endPoint y: 290, distance: 575.6
click at [229, 290] on app-calendar-viewport "Wed 8 7/8 1 Job Thu 9 7/8 1 Job Fri 10 7/9 2 Jobs Sat 11 7/8 1 Job Sun 12 7/8 1…" at bounding box center [452, 257] width 905 height 345
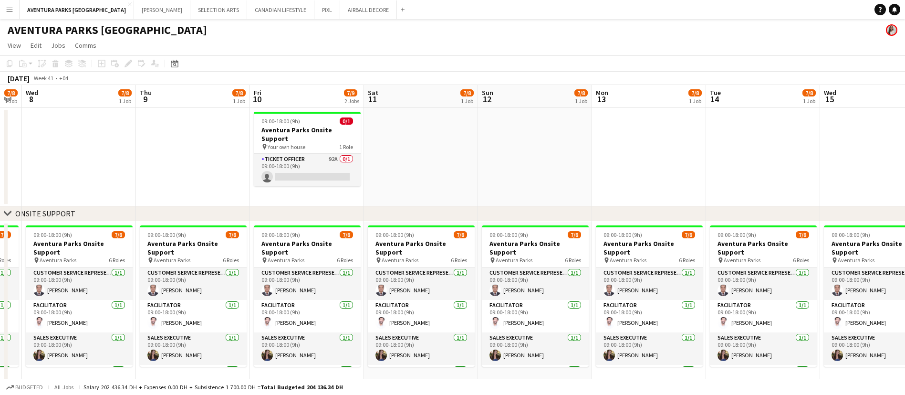
scroll to position [0, 201]
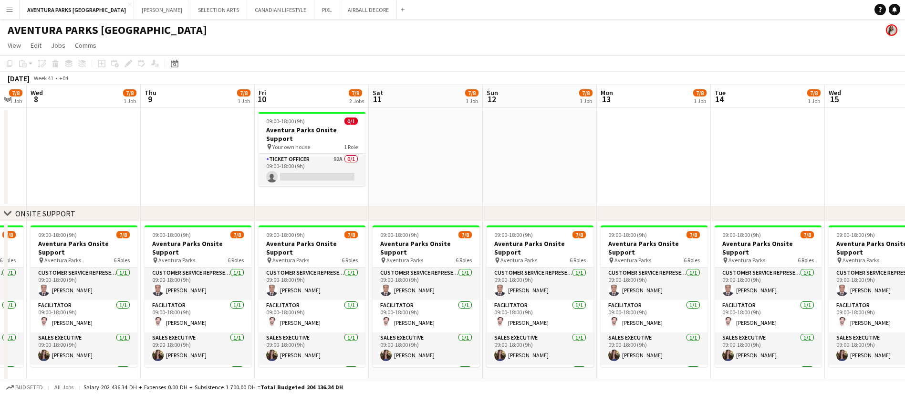
drag, startPoint x: 309, startPoint y: 319, endPoint x: 794, endPoint y: 290, distance: 486.6
click at [794, 290] on app-calendar-viewport "Mon 6 7/8 1 Job Tue 7 7/8 1 Job Wed 8 7/8 1 Job Thu 9 7/8 1 Job Fri 10 7/9 2 Jo…" at bounding box center [452, 257] width 905 height 345
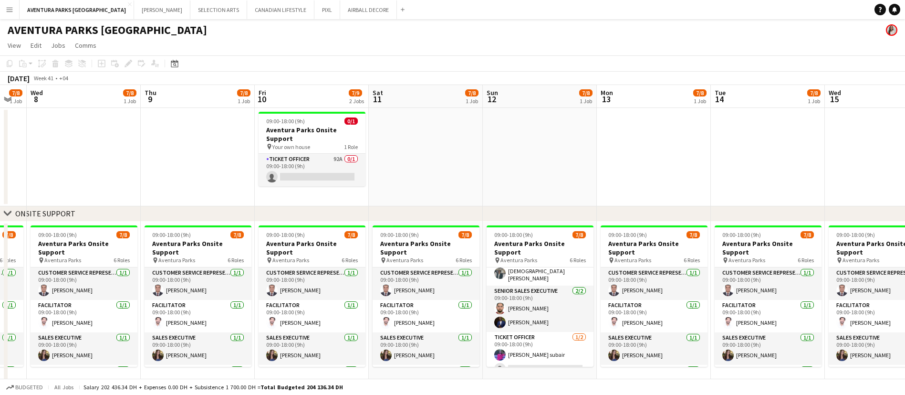
scroll to position [50, 0]
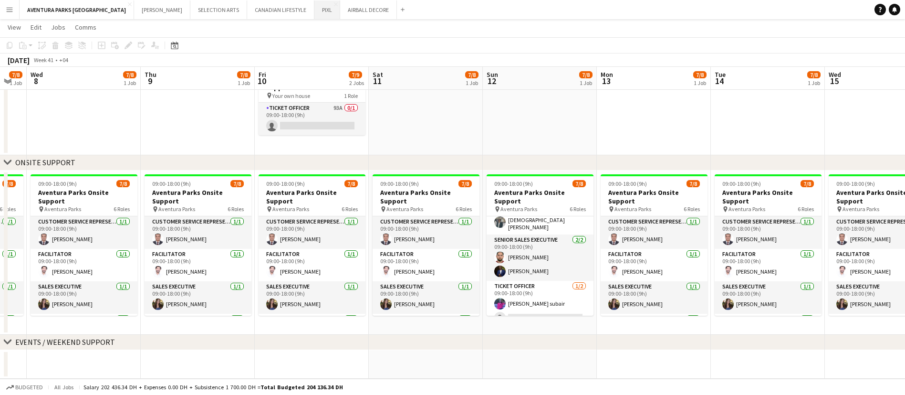
click at [314, 11] on button "PIXL Close" at bounding box center [327, 9] width 26 height 19
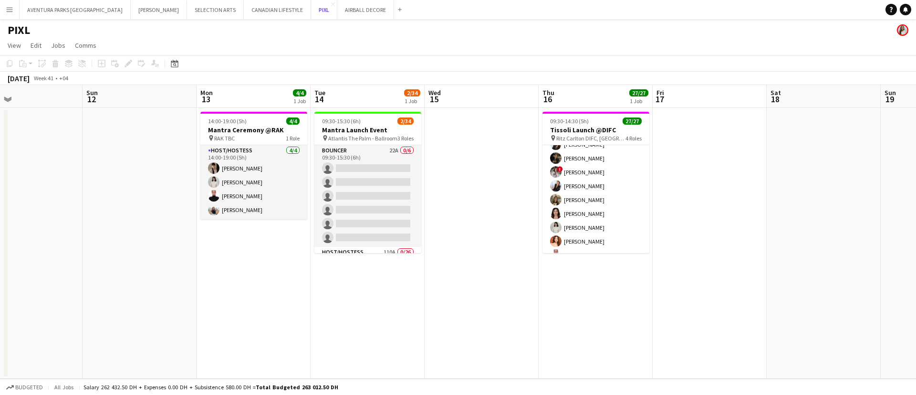
scroll to position [126, 0]
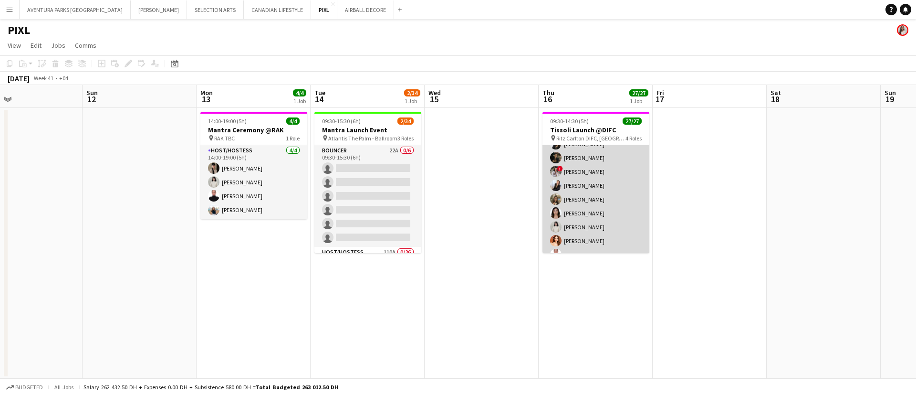
click at [592, 188] on app-card-role "Host/Hostess 20/20 09:30-14:30 (5h) [PERSON_NAME] [PERSON_NAME] ! [PERSON_NAME]…" at bounding box center [596, 254] width 107 height 295
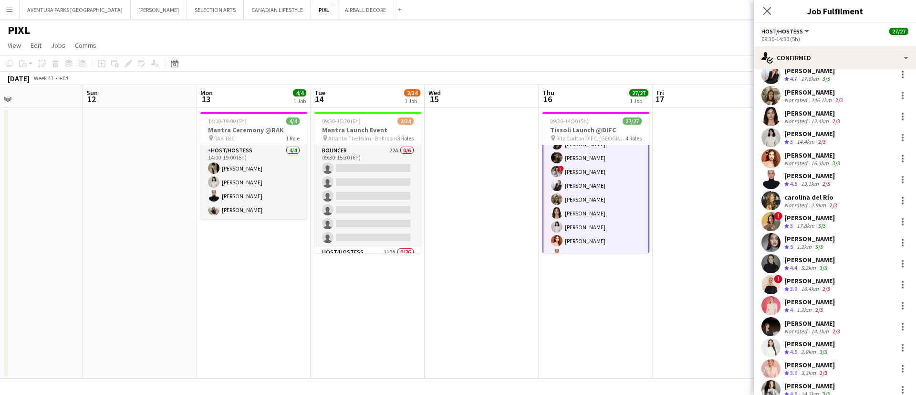
scroll to position [147, 0]
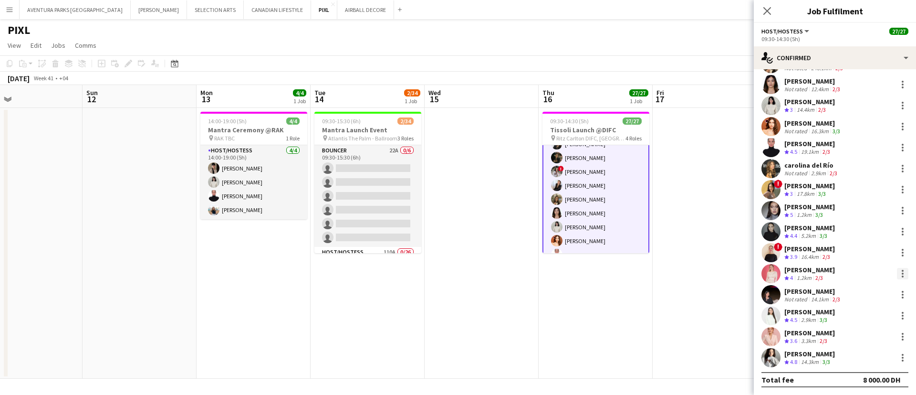
click at [897, 273] on div at bounding box center [902, 273] width 11 height 11
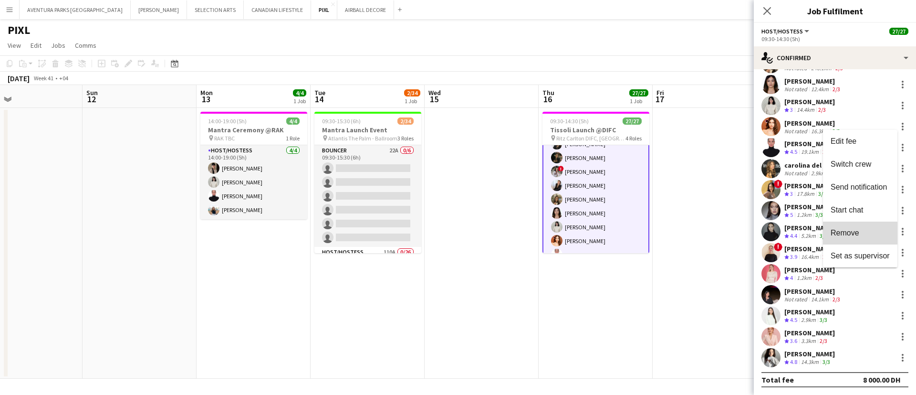
click at [853, 233] on span "Remove" at bounding box center [845, 233] width 29 height 8
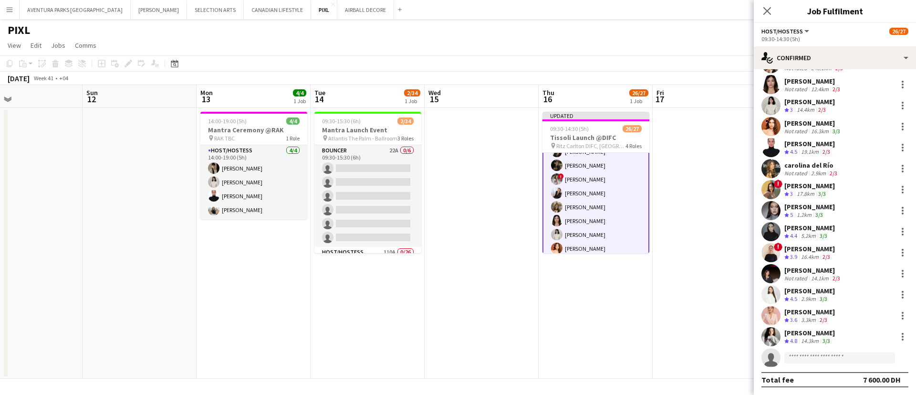
click at [720, 116] on app-date-cell at bounding box center [710, 243] width 114 height 271
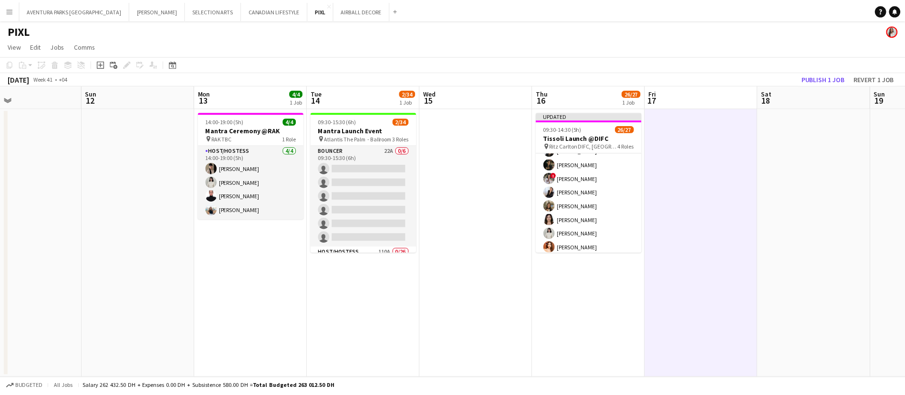
scroll to position [126, 0]
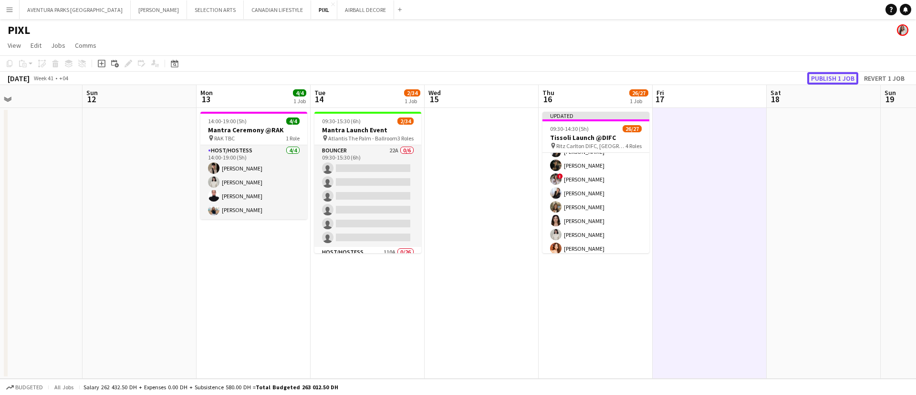
click at [833, 74] on button "Publish 1 job" at bounding box center [832, 78] width 51 height 12
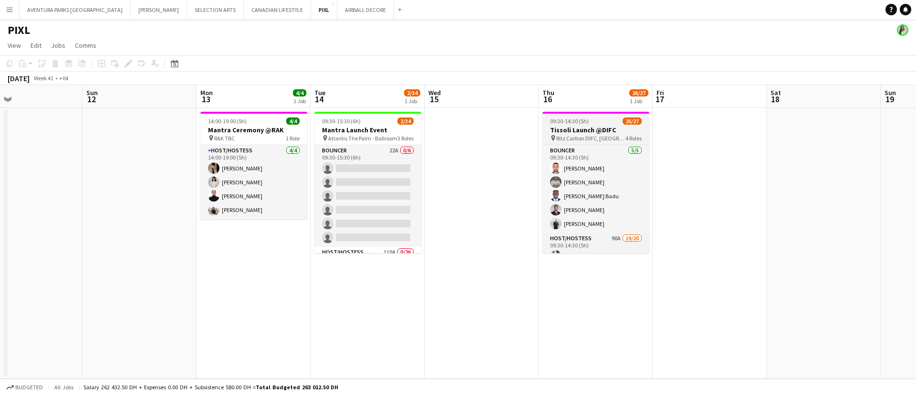
click at [581, 125] on h3 "Tissoli Launch @DIFC" at bounding box center [596, 129] width 107 height 9
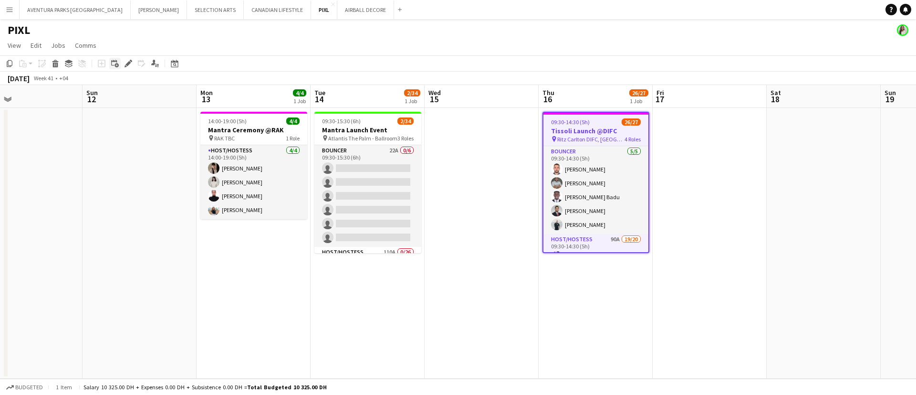
click at [120, 66] on div "Add linked Job" at bounding box center [114, 63] width 11 height 11
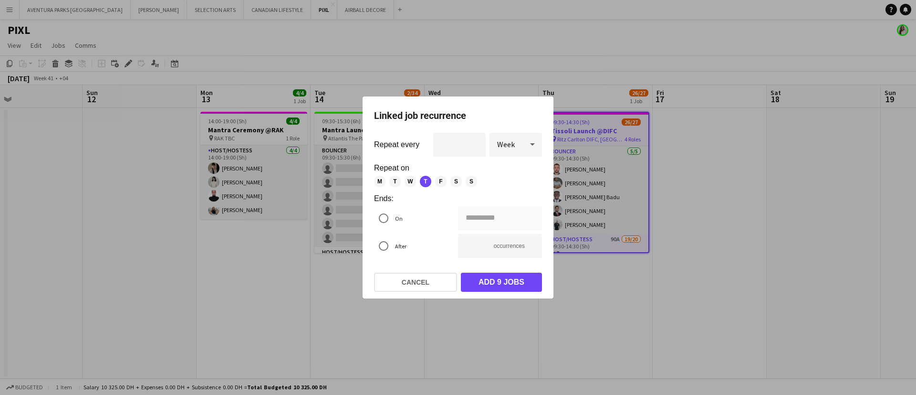
click at [416, 266] on mat-dialog-actions "Cancel Add 9 jobs" at bounding box center [458, 281] width 168 height 33
click at [418, 285] on button "Cancel" at bounding box center [415, 281] width 83 height 19
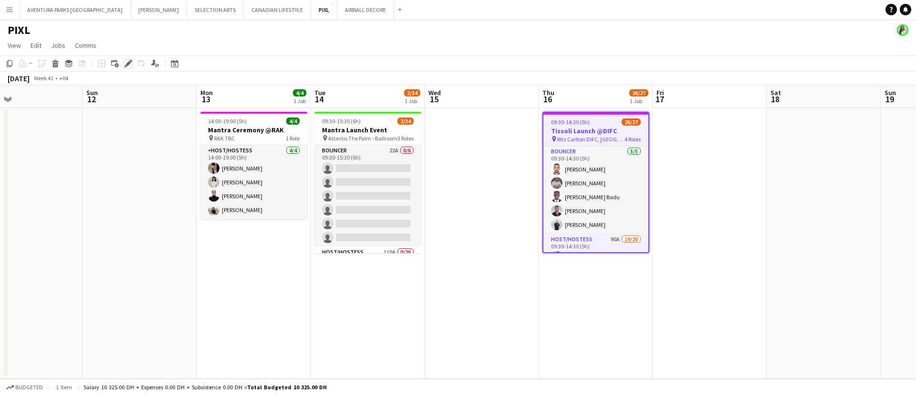
click at [131, 60] on icon at bounding box center [131, 61] width 2 height 2
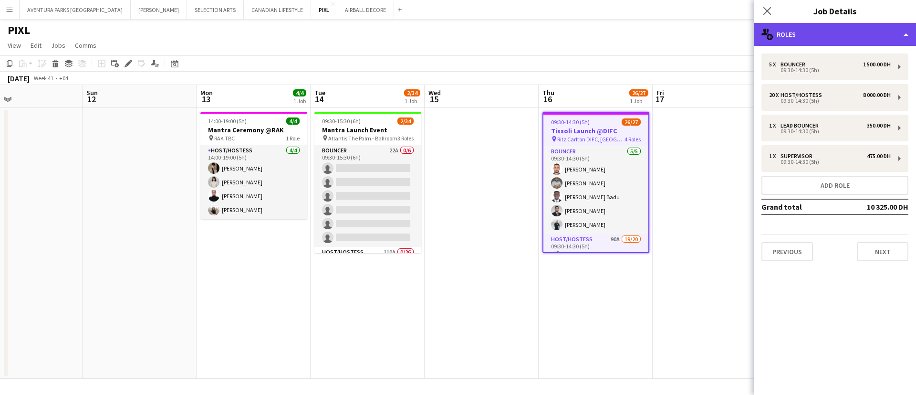
click at [811, 40] on div "multiple-users-add Roles" at bounding box center [835, 34] width 162 height 23
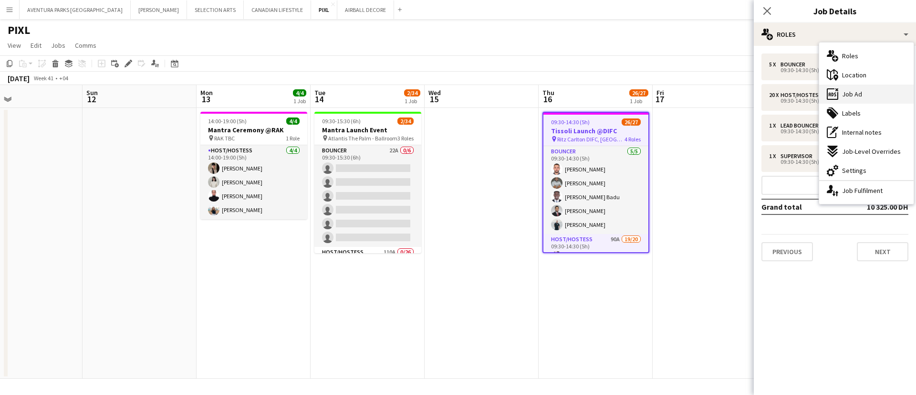
click at [844, 94] on span "Job Ad" at bounding box center [852, 94] width 20 height 9
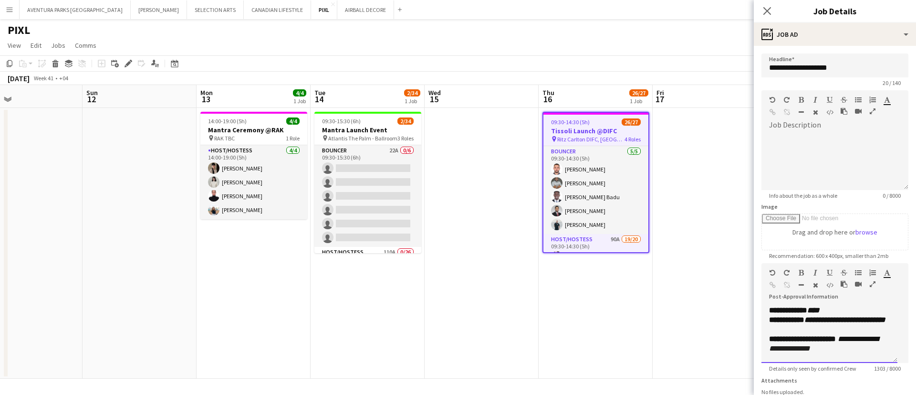
click at [803, 292] on div at bounding box center [790, 286] width 43 height 11
click at [870, 287] on icon "button" at bounding box center [873, 284] width 6 height 7
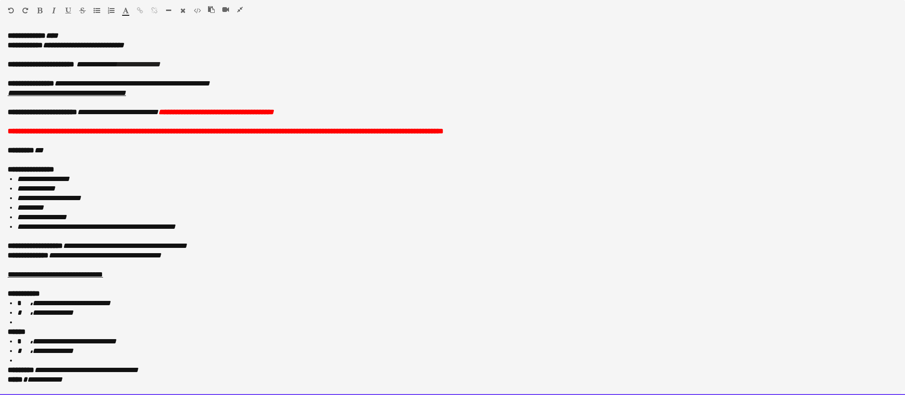
click at [169, 111] on icon "**********" at bounding box center [175, 111] width 197 height 7
drag, startPoint x: 174, startPoint y: 112, endPoint x: 157, endPoint y: 112, distance: 17.2
click at [157, 112] on icon "**********" at bounding box center [175, 111] width 197 height 7
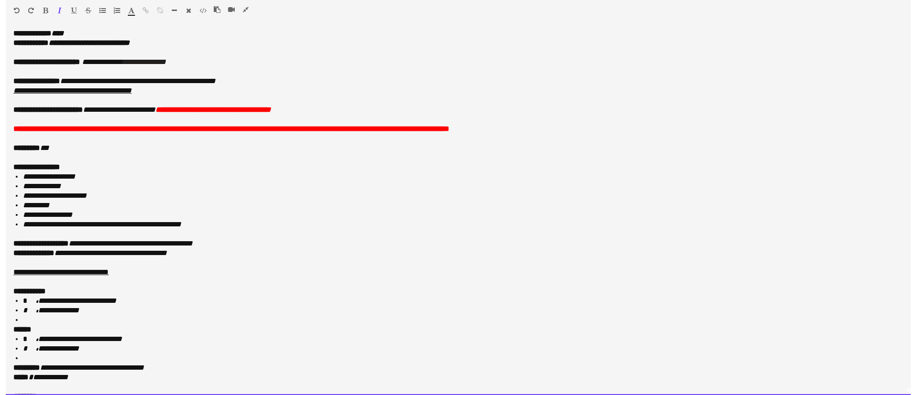
scroll to position [0, 0]
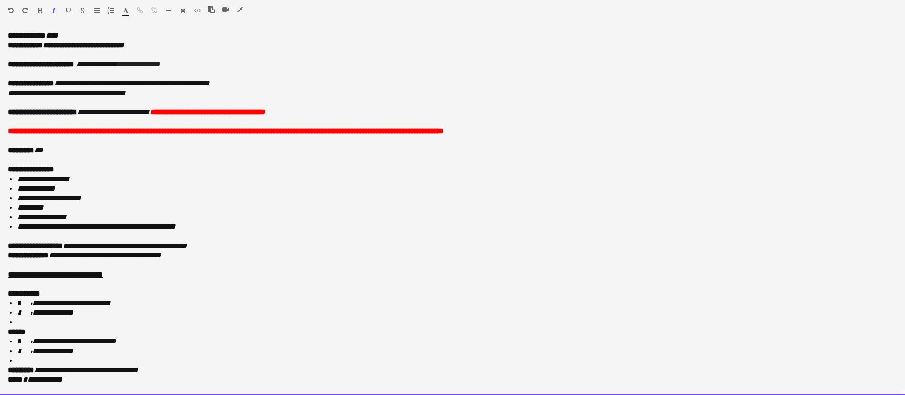
click at [240, 5] on div "Paragraph Heading 1 Heading 2 Heading 3 Heading 4 Heading 5 Heading 6 Heading 7…" at bounding box center [452, 12] width 905 height 24
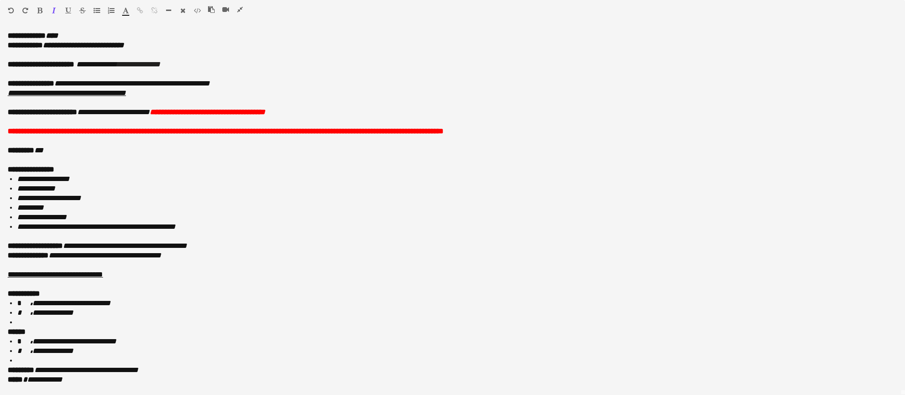
click at [242, 10] on icon "button" at bounding box center [240, 9] width 6 height 7
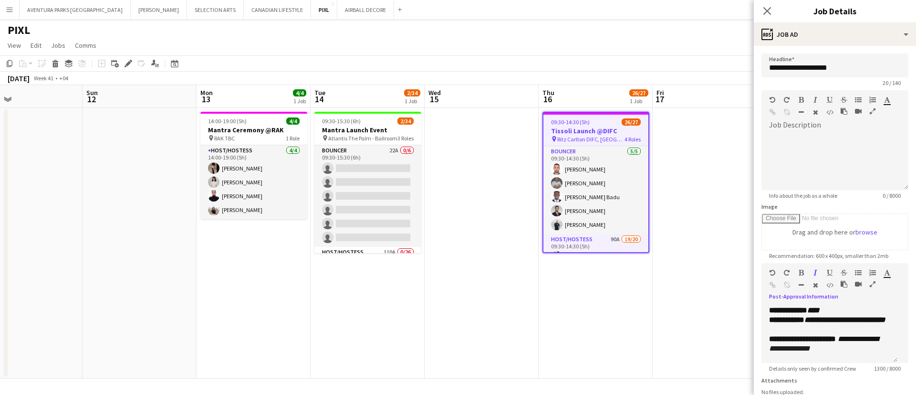
click at [696, 239] on app-date-cell at bounding box center [710, 243] width 114 height 271
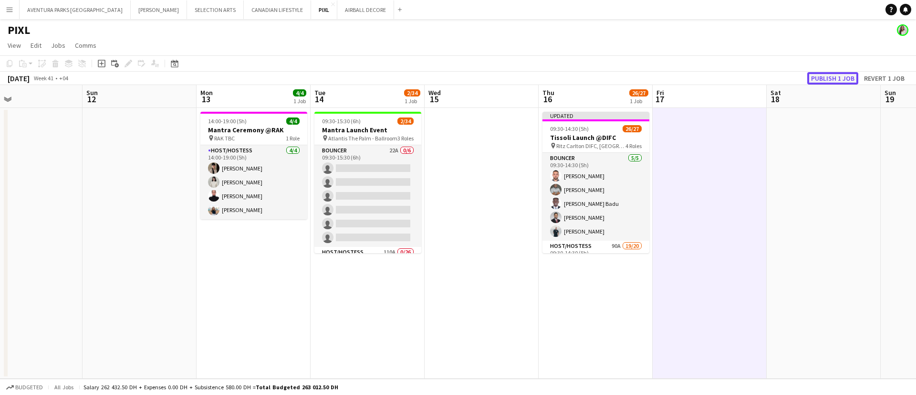
click at [828, 76] on button "Publish 1 job" at bounding box center [832, 78] width 51 height 12
